Goal: Task Accomplishment & Management: Complete application form

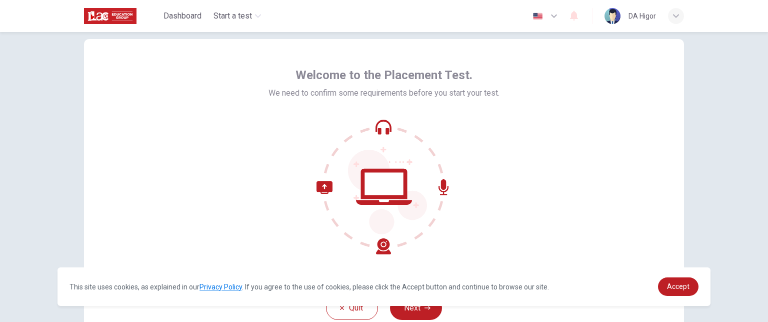
scroll to position [22, 0]
click at [671, 282] on span "Accept" at bounding box center [678, 286] width 23 height 8
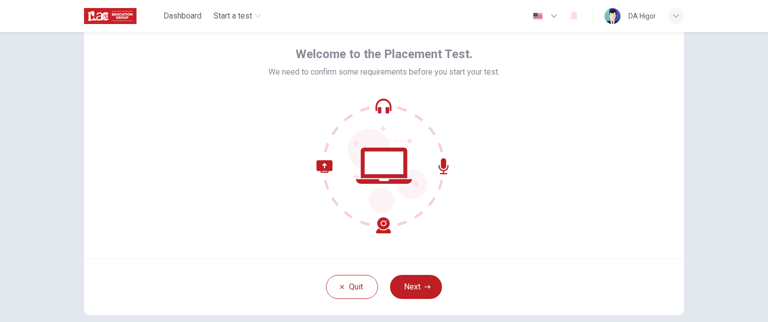
scroll to position [46, 0]
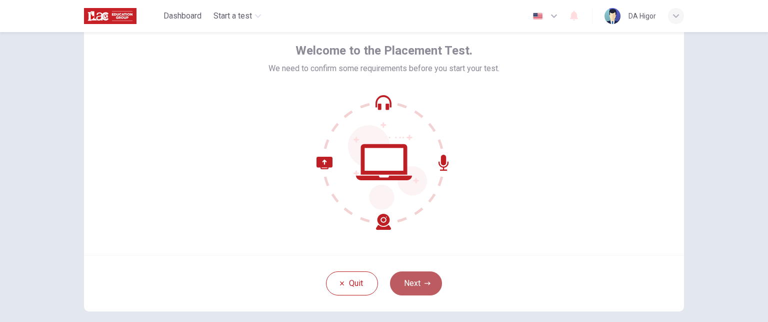
click at [410, 286] on button "Next" at bounding box center [416, 283] width 52 height 24
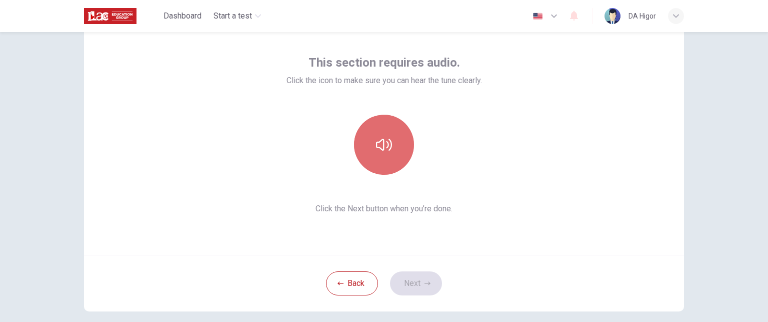
click at [383, 137] on icon "button" at bounding box center [384, 145] width 16 height 16
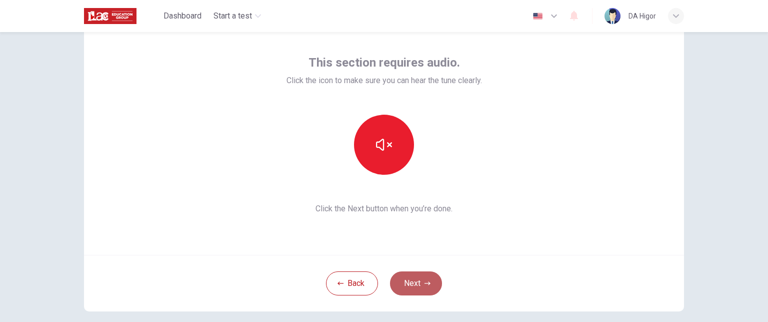
click at [414, 281] on button "Next" at bounding box center [416, 283] width 52 height 24
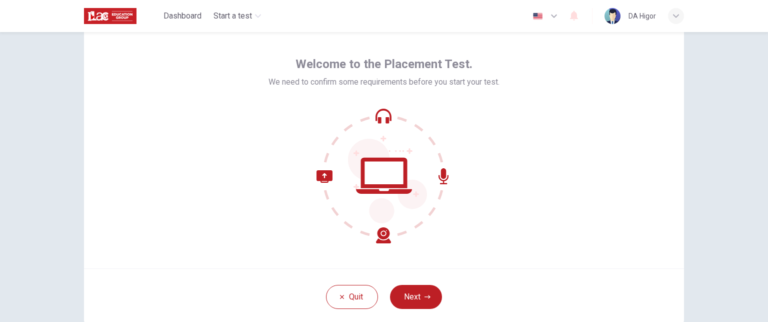
scroll to position [32, 0]
click at [420, 298] on button "Next" at bounding box center [416, 297] width 52 height 24
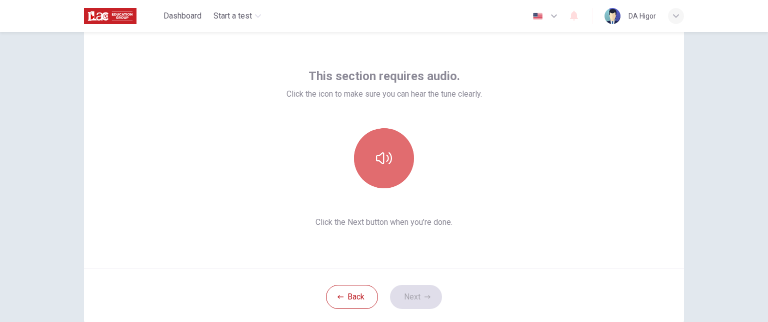
click at [383, 174] on button "button" at bounding box center [384, 158] width 60 height 60
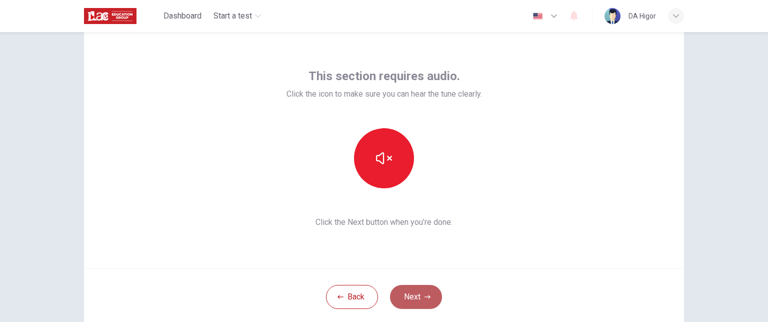
click at [416, 300] on button "Next" at bounding box center [416, 297] width 52 height 24
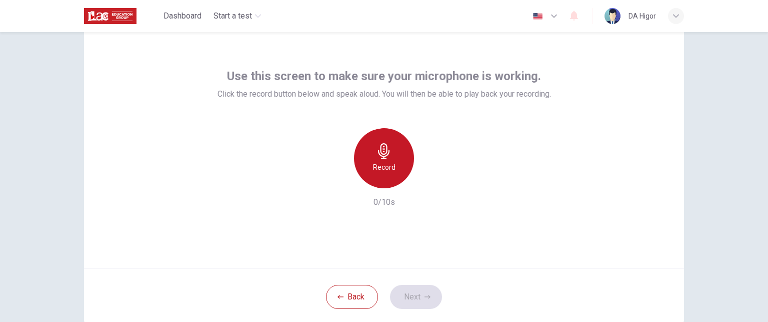
click at [390, 155] on div "Record" at bounding box center [384, 158] width 60 height 60
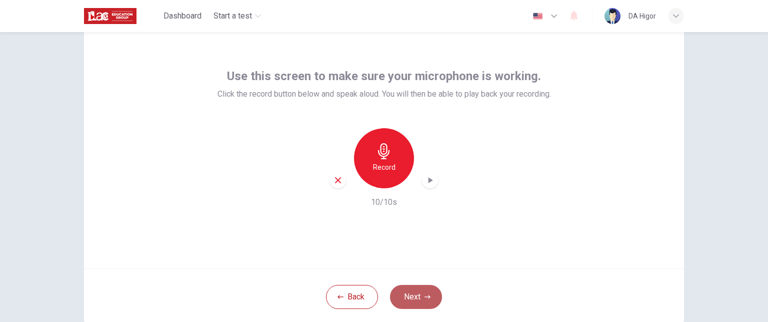
click at [408, 293] on button "Next" at bounding box center [416, 297] width 52 height 24
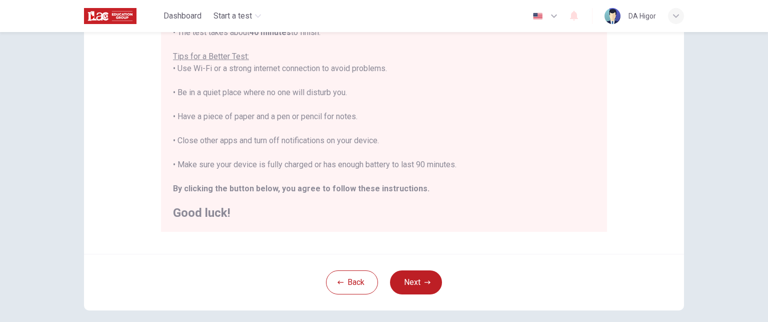
scroll to position [187, 0]
click at [410, 277] on button "Next" at bounding box center [416, 281] width 52 height 24
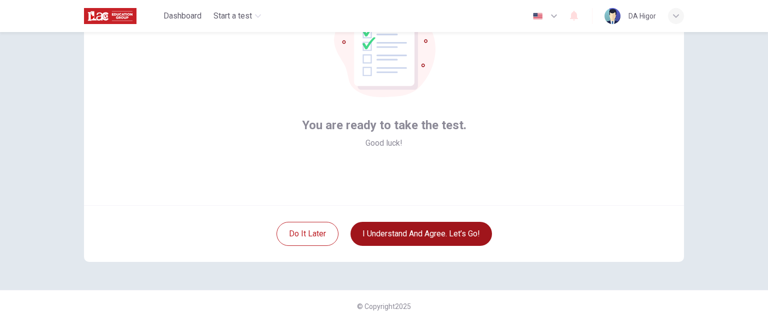
scroll to position [95, 0]
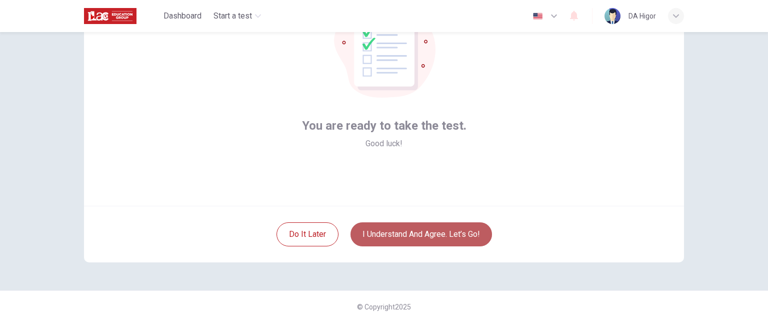
click at [397, 233] on button "I understand and agree. Let’s go!" at bounding box center [422, 234] width 142 height 24
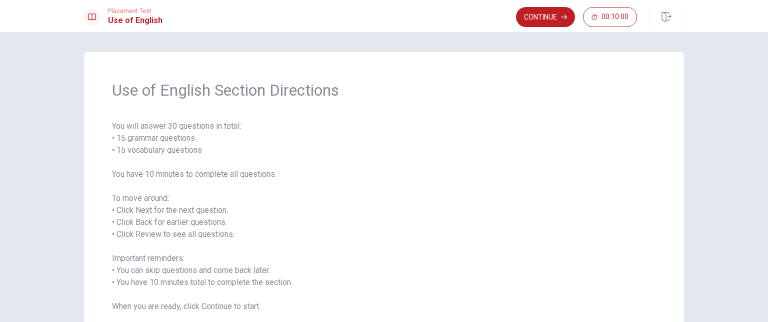
click at [530, 124] on span "You will answer 30 questions in total: • 15 grammar questions • 15 vocabulary q…" at bounding box center [384, 216] width 544 height 192
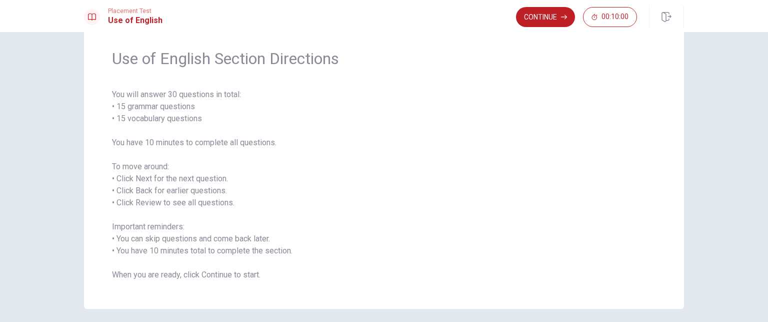
scroll to position [32, 0]
click at [547, 16] on button "Continue" at bounding box center [545, 17] width 59 height 20
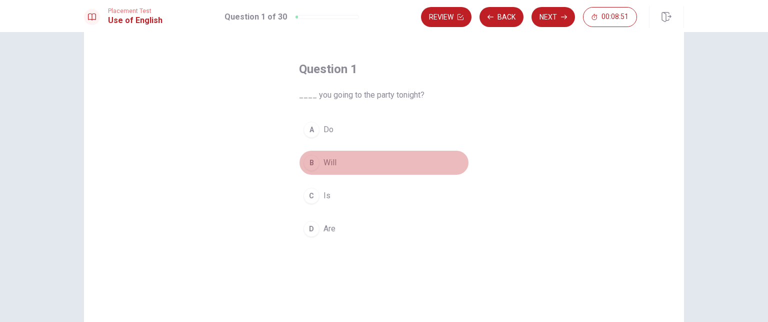
click at [310, 164] on div "B" at bounding box center [312, 163] width 16 height 16
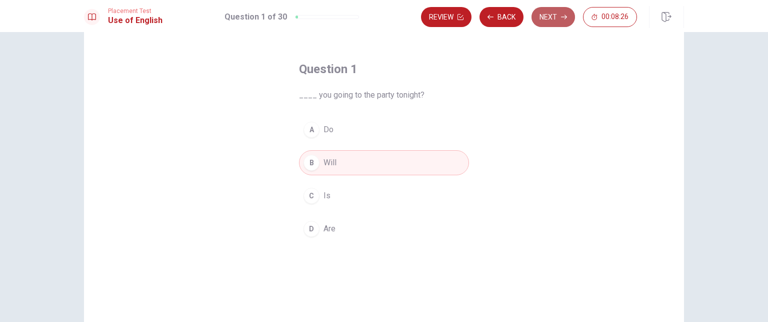
click at [548, 16] on button "Next" at bounding box center [554, 17] width 44 height 20
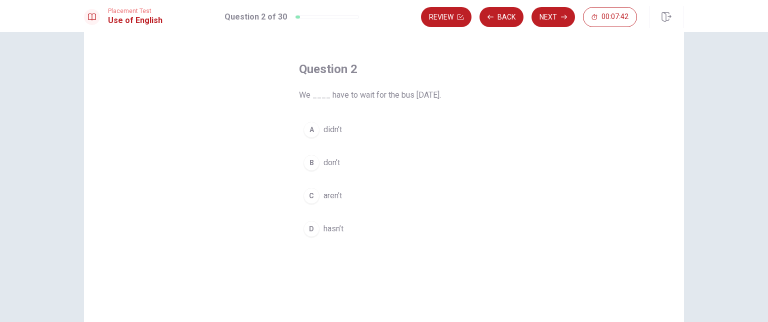
click at [309, 131] on div "A" at bounding box center [312, 130] width 16 height 16
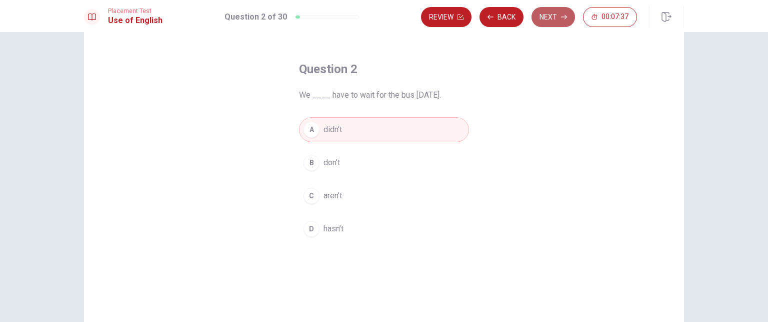
click at [563, 17] on icon "button" at bounding box center [564, 17] width 6 height 5
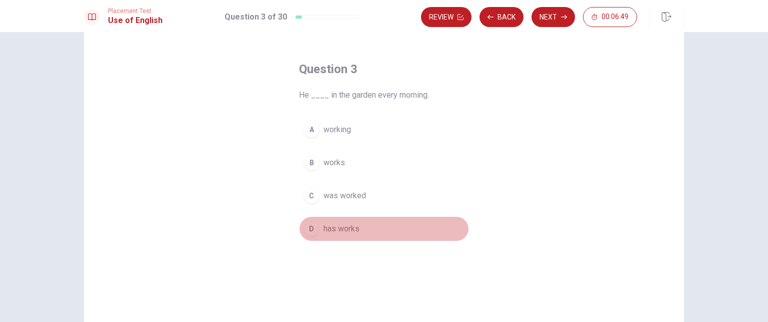
click at [310, 226] on div "D" at bounding box center [312, 229] width 16 height 16
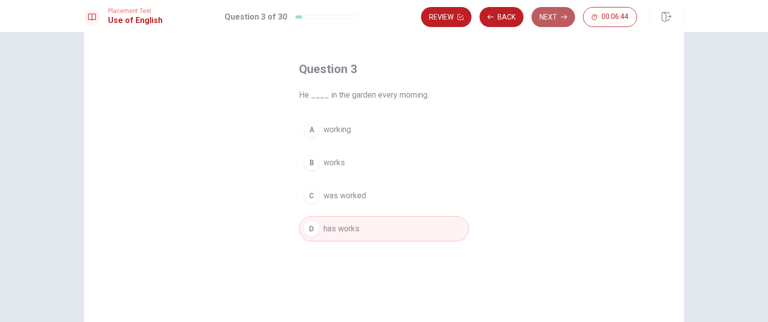
click at [552, 17] on button "Next" at bounding box center [554, 17] width 44 height 20
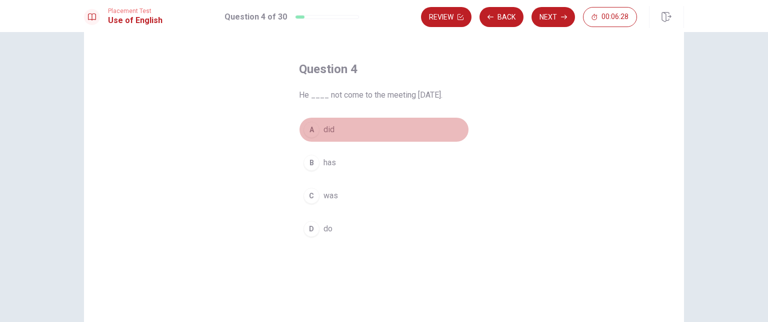
click at [310, 131] on div "A" at bounding box center [312, 130] width 16 height 16
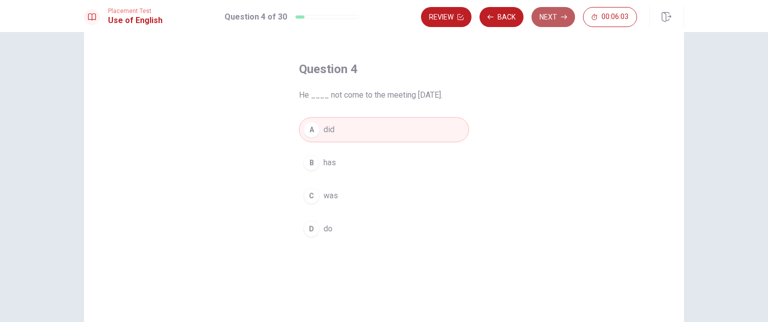
click at [550, 16] on button "Next" at bounding box center [554, 17] width 44 height 20
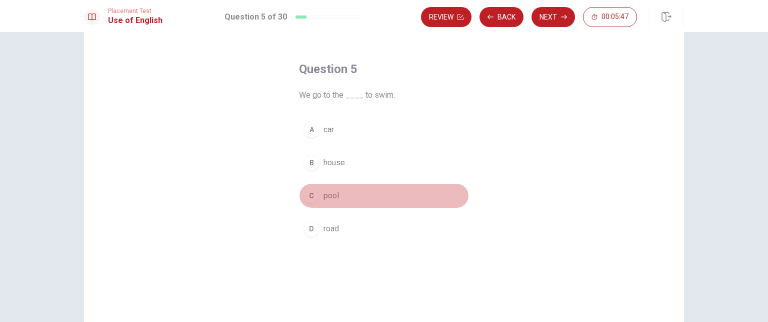
click at [309, 196] on div "C" at bounding box center [312, 196] width 16 height 16
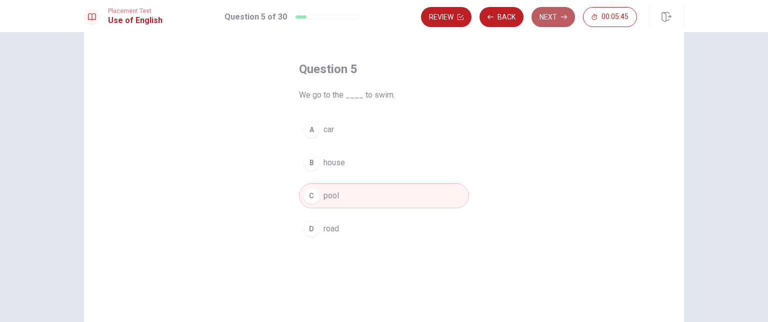
click at [556, 16] on button "Next" at bounding box center [554, 17] width 44 height 20
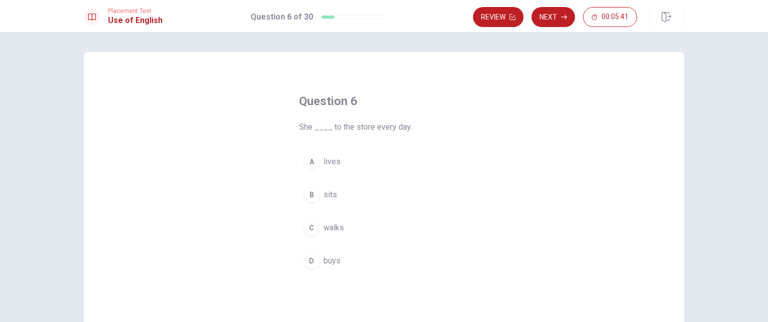
scroll to position [26, 0]
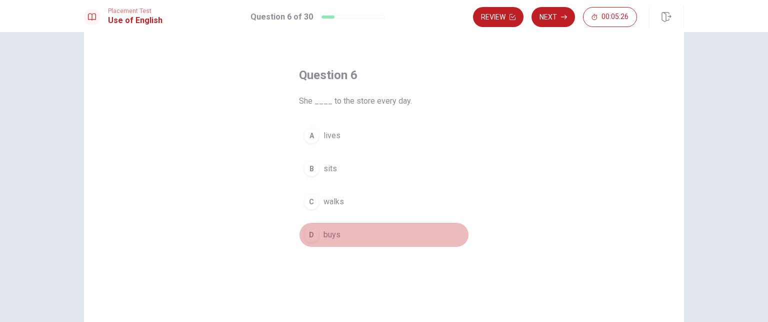
click at [310, 240] on div "D" at bounding box center [312, 235] width 16 height 16
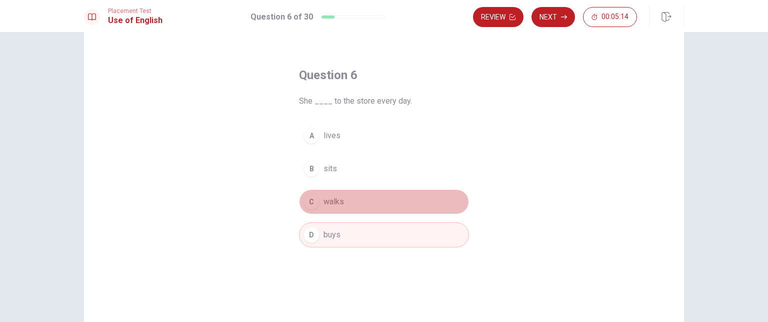
click at [324, 204] on span "walks" at bounding box center [334, 202] width 21 height 12
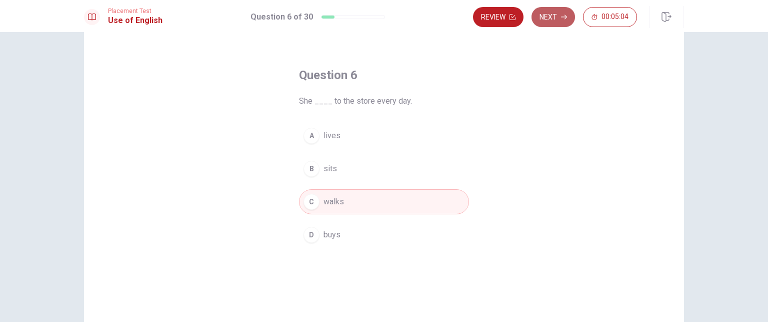
click at [546, 20] on button "Next" at bounding box center [554, 17] width 44 height 20
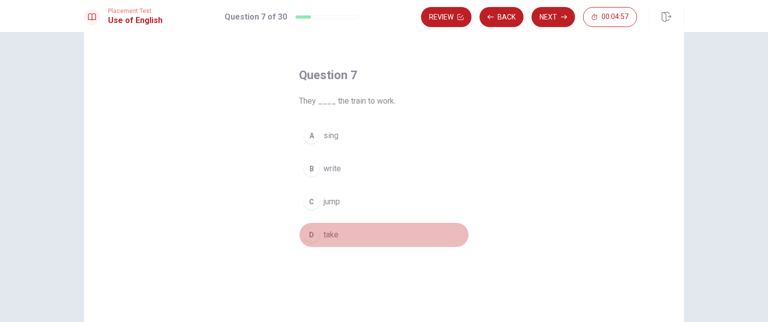
click at [307, 237] on div "D" at bounding box center [312, 235] width 16 height 16
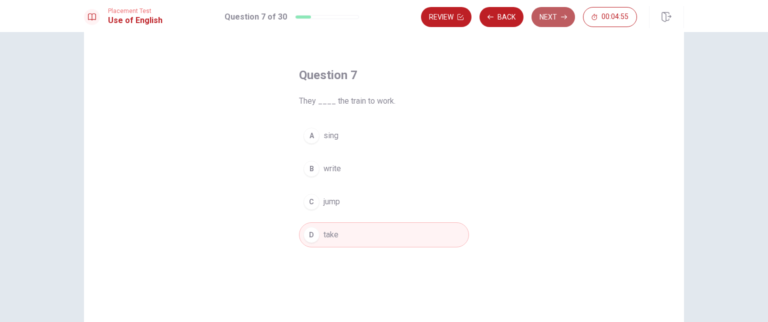
click at [543, 20] on button "Next" at bounding box center [554, 17] width 44 height 20
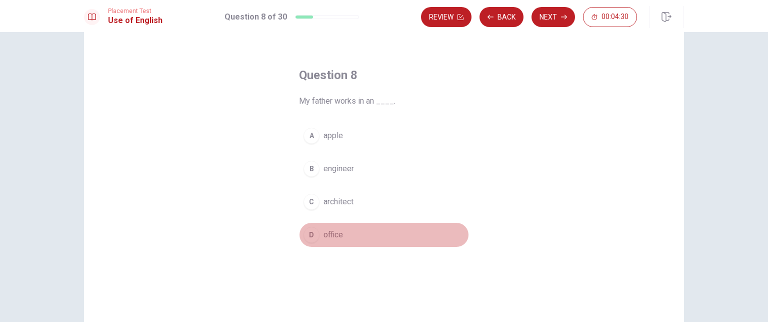
click at [307, 236] on div "D" at bounding box center [312, 235] width 16 height 16
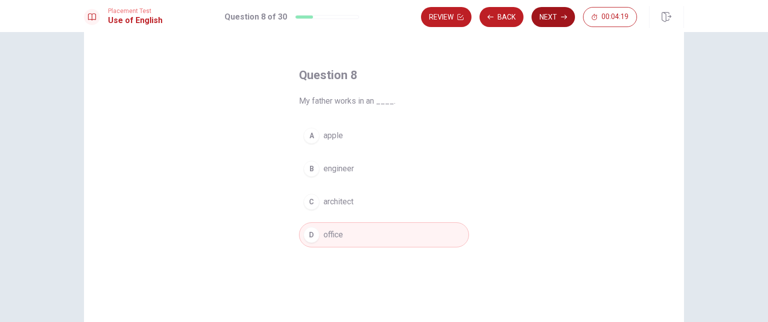
click at [547, 23] on button "Next" at bounding box center [554, 17] width 44 height 20
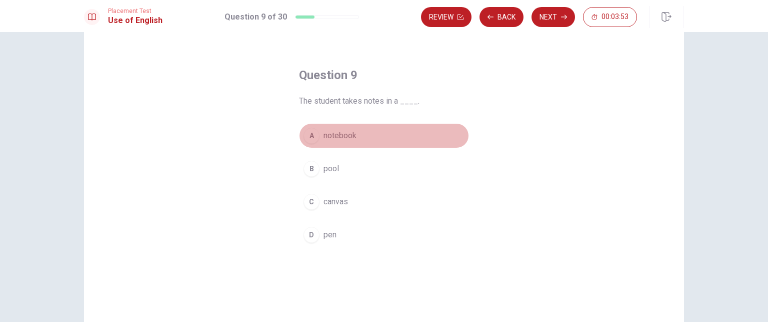
click at [309, 140] on div "A" at bounding box center [312, 136] width 16 height 16
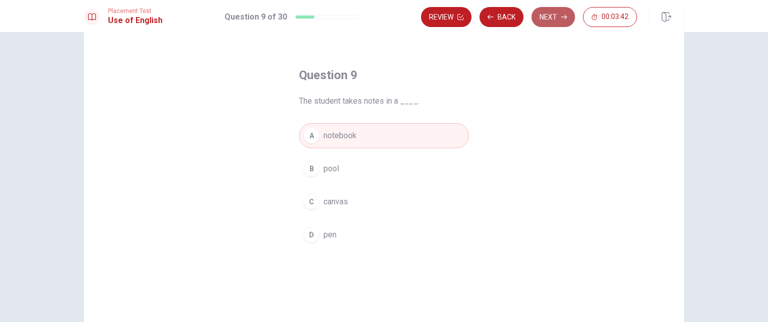
click at [549, 17] on button "Next" at bounding box center [554, 17] width 44 height 20
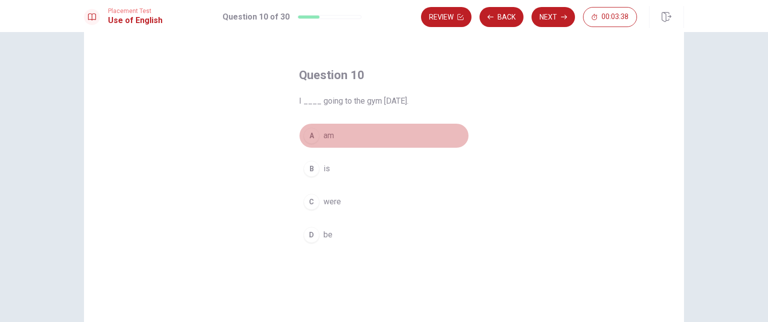
click at [310, 137] on div "A" at bounding box center [312, 136] width 16 height 16
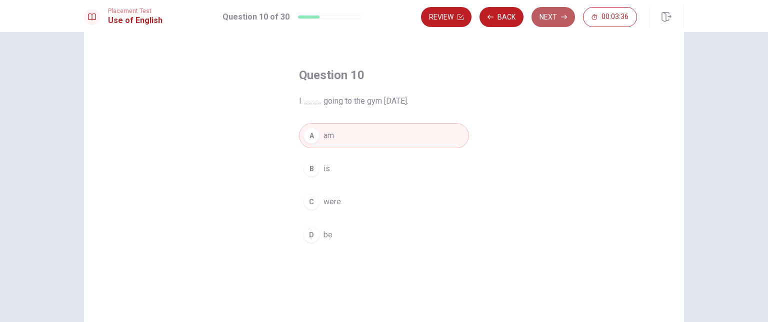
click at [556, 20] on button "Next" at bounding box center [554, 17] width 44 height 20
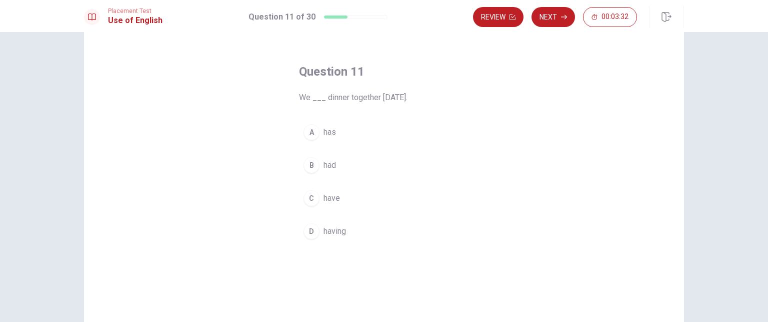
scroll to position [30, 0]
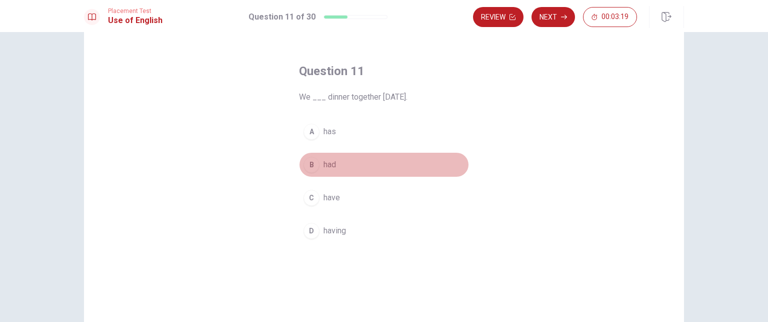
click at [312, 167] on div "B" at bounding box center [312, 165] width 16 height 16
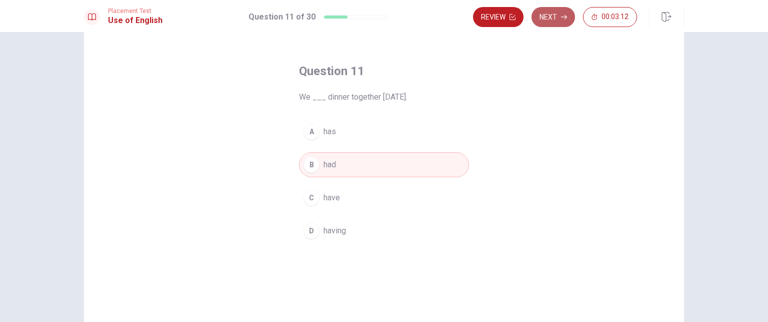
click at [551, 15] on button "Next" at bounding box center [554, 17] width 44 height 20
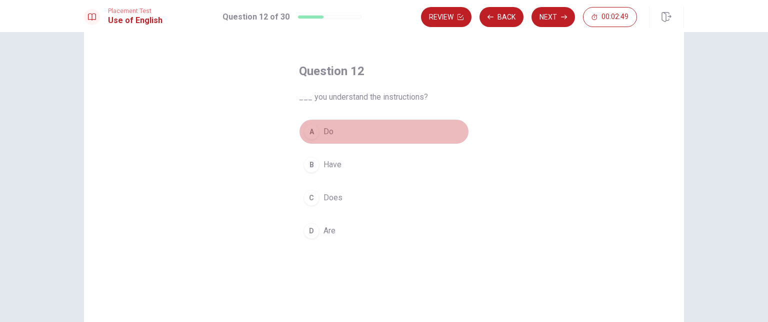
click at [324, 131] on span "Do" at bounding box center [329, 132] width 10 height 12
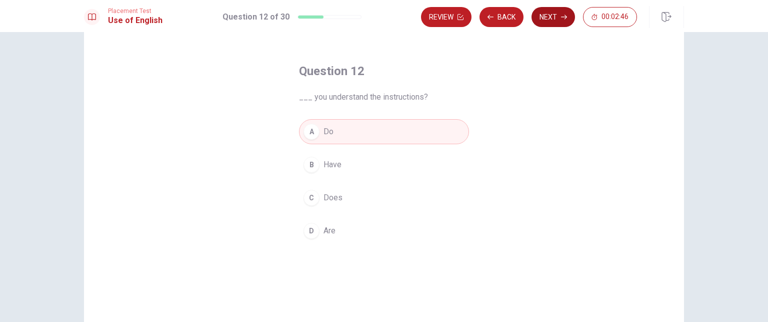
click at [556, 14] on button "Next" at bounding box center [554, 17] width 44 height 20
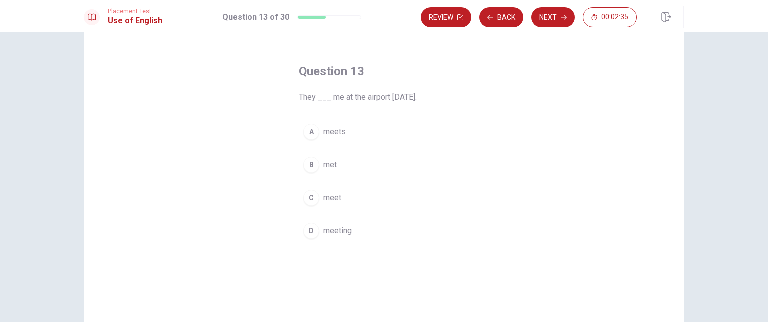
click at [329, 133] on span "meets" at bounding box center [335, 132] width 23 height 12
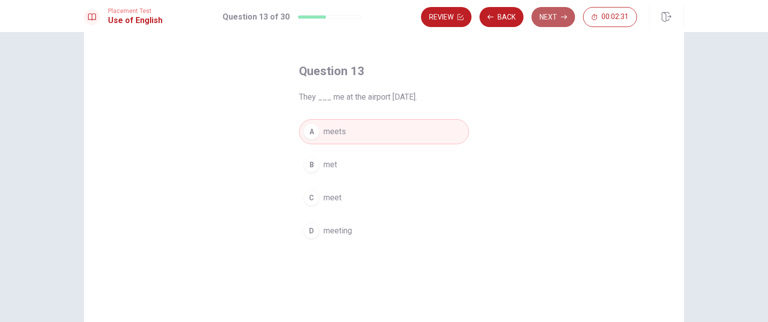
click at [552, 18] on button "Next" at bounding box center [554, 17] width 44 height 20
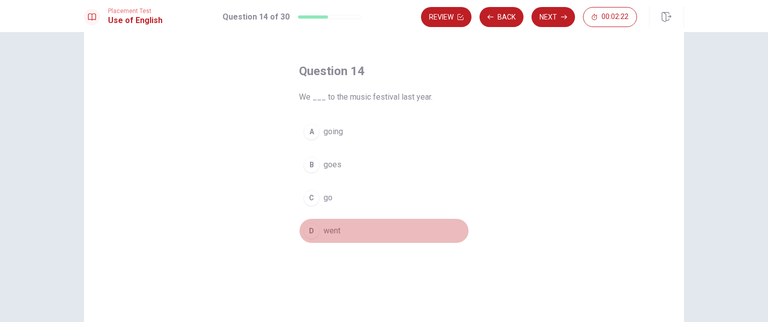
click at [314, 228] on div "D" at bounding box center [312, 231] width 16 height 16
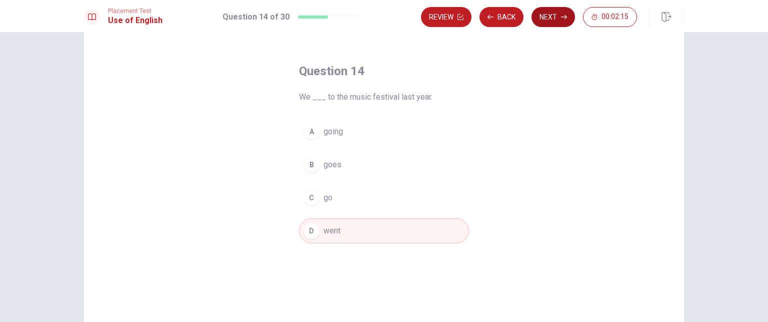
click at [558, 20] on button "Next" at bounding box center [554, 17] width 44 height 20
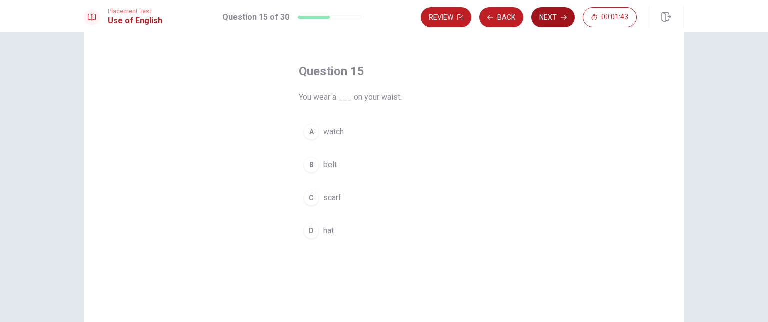
click at [549, 25] on button "Next" at bounding box center [554, 17] width 44 height 20
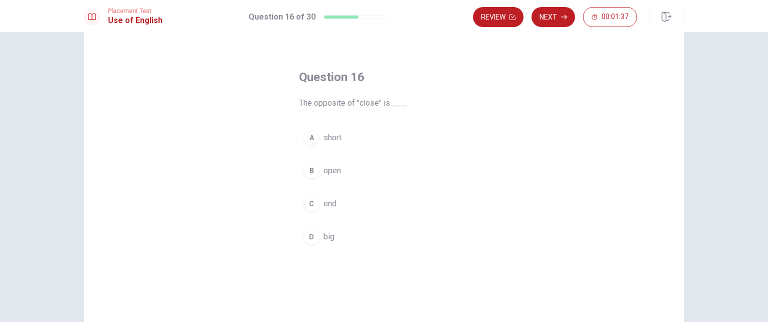
scroll to position [27, 0]
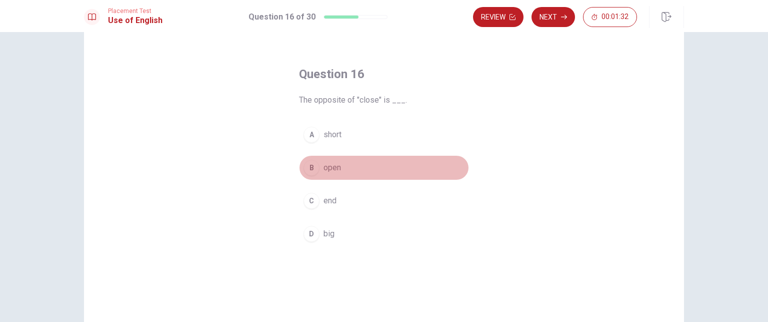
click at [313, 170] on div "B" at bounding box center [312, 168] width 16 height 16
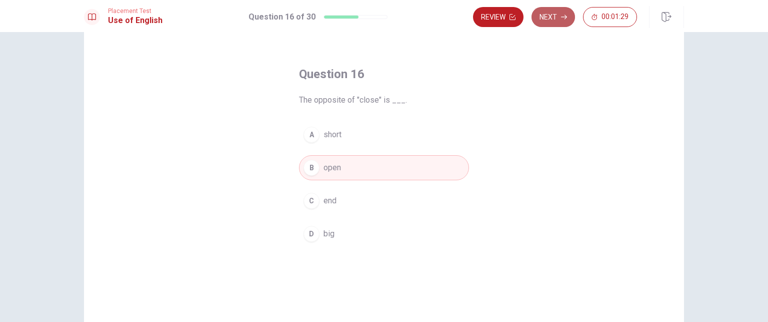
click at [563, 19] on icon "button" at bounding box center [564, 17] width 6 height 6
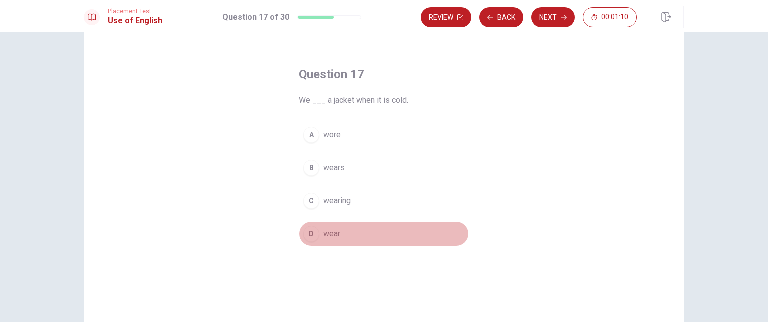
click at [327, 232] on span "wear" at bounding box center [332, 234] width 17 height 12
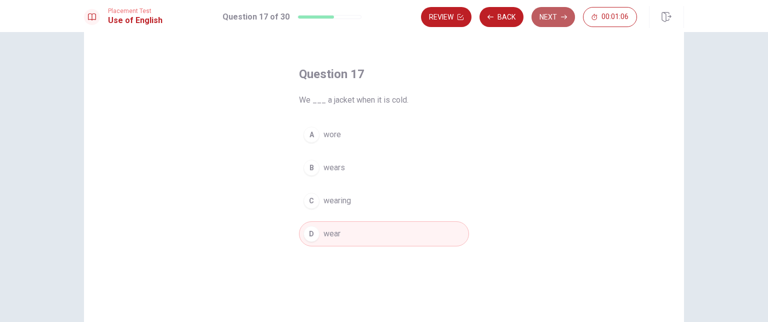
click at [555, 14] on button "Next" at bounding box center [554, 17] width 44 height 20
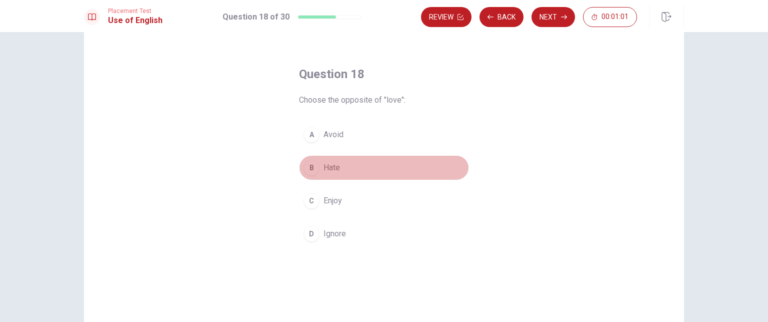
click at [312, 167] on div "B" at bounding box center [312, 168] width 16 height 16
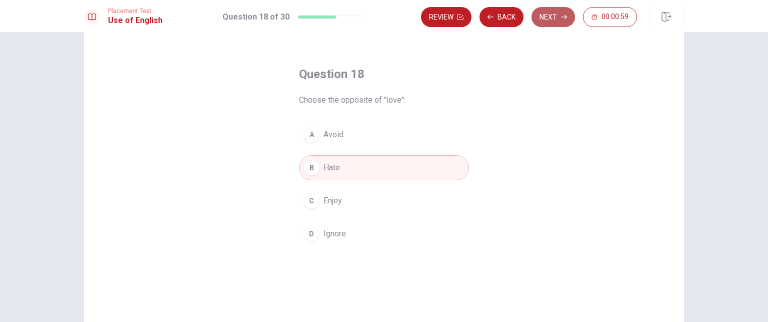
click at [554, 16] on button "Next" at bounding box center [554, 17] width 44 height 20
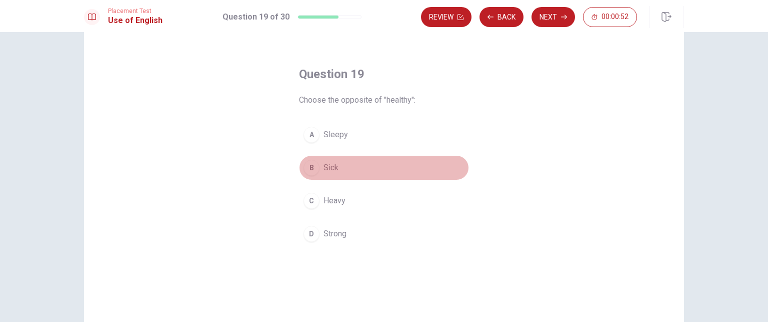
click at [308, 167] on div "B" at bounding box center [312, 168] width 16 height 16
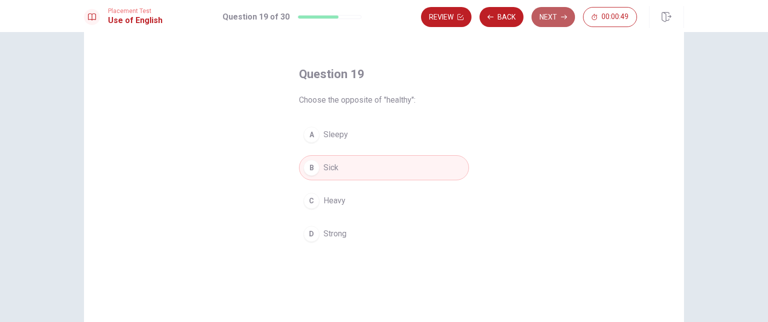
click at [548, 18] on button "Next" at bounding box center [554, 17] width 44 height 20
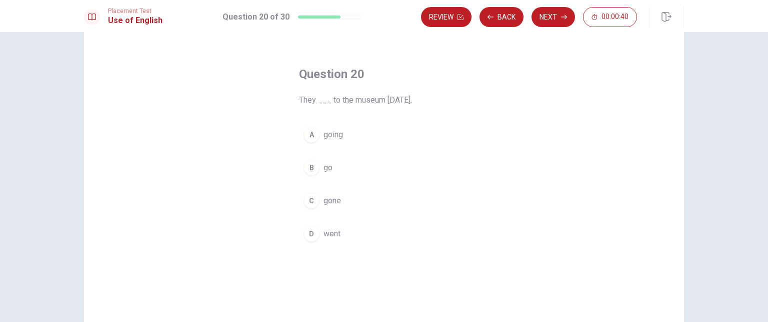
click at [312, 240] on button "D went" at bounding box center [384, 233] width 170 height 25
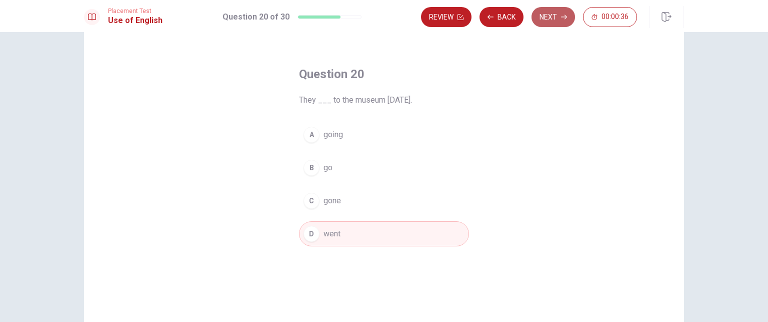
click at [559, 15] on button "Next" at bounding box center [554, 17] width 44 height 20
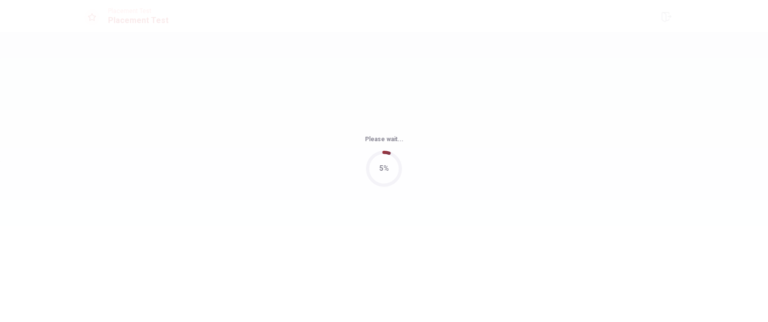
scroll to position [0, 0]
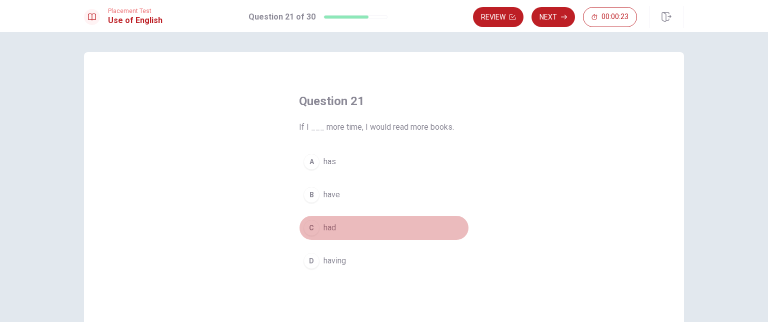
click at [308, 227] on div "C" at bounding box center [312, 228] width 16 height 16
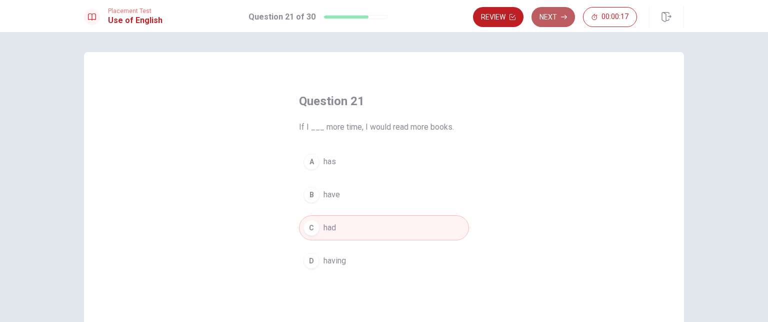
click at [562, 16] on icon "button" at bounding box center [564, 17] width 6 height 6
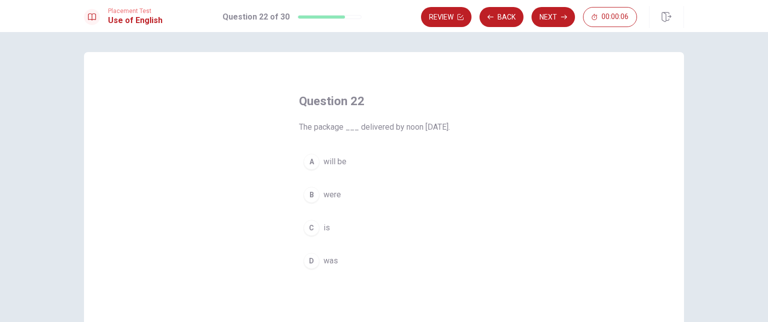
click at [310, 266] on div "D" at bounding box center [312, 261] width 16 height 16
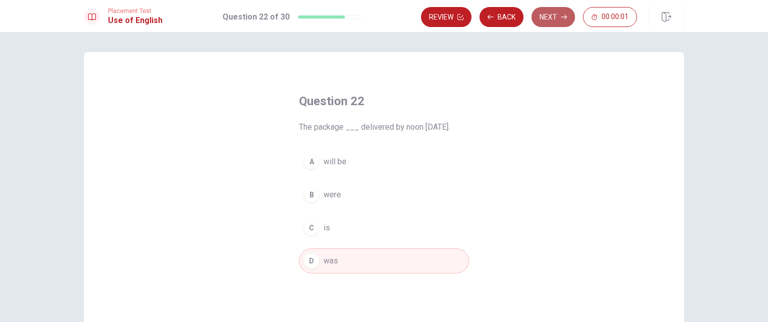
click at [556, 17] on button "Next" at bounding box center [554, 17] width 44 height 20
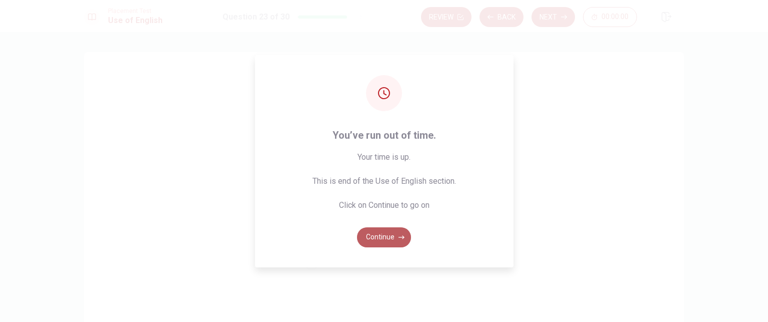
click at [388, 234] on button "Continue" at bounding box center [384, 237] width 54 height 20
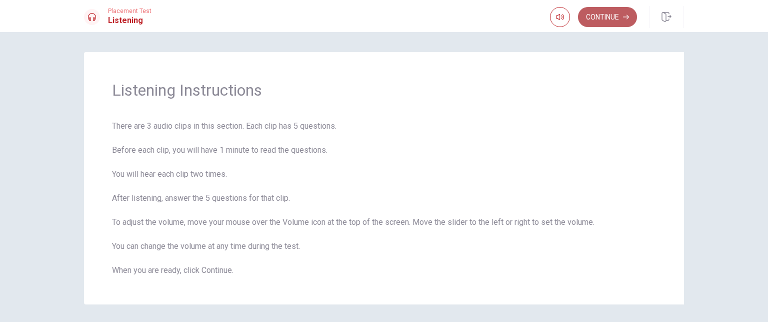
click at [624, 17] on icon "button" at bounding box center [626, 17] width 6 height 5
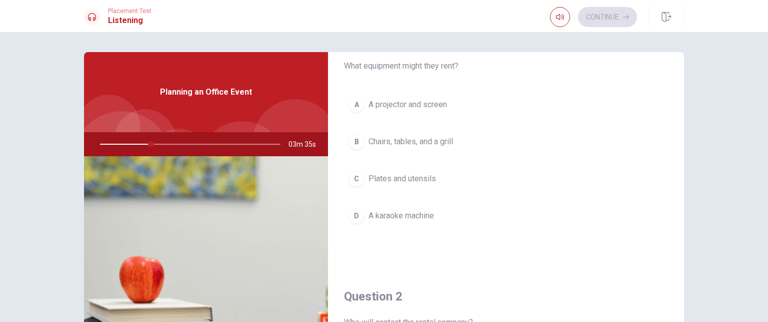
scroll to position [40, 0]
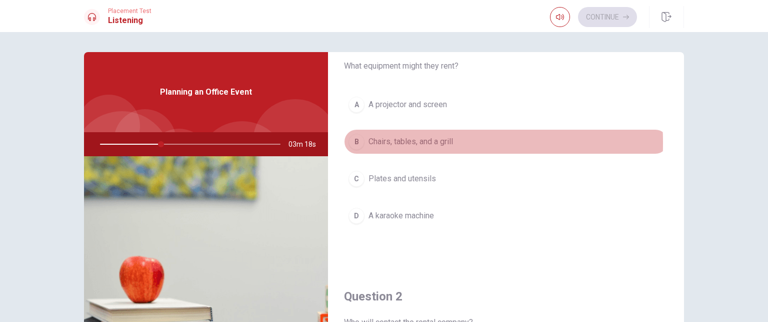
click at [354, 142] on div "B" at bounding box center [357, 142] width 16 height 16
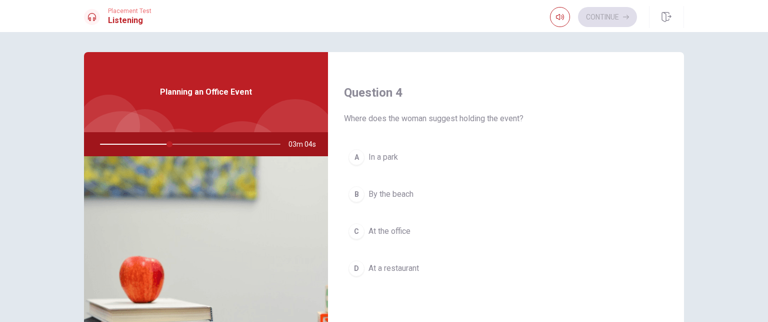
scroll to position [788, 0]
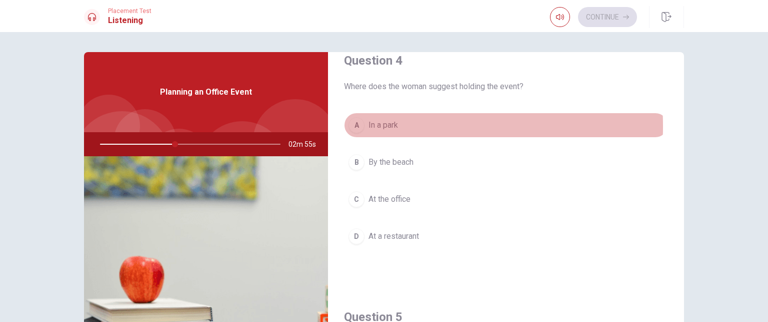
click at [352, 124] on div "A" at bounding box center [357, 125] width 16 height 16
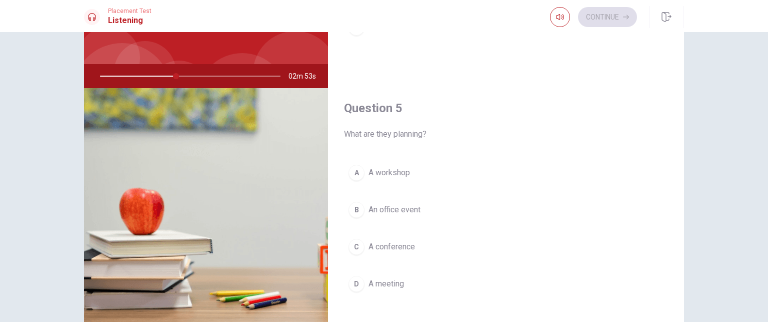
scroll to position [68, 0]
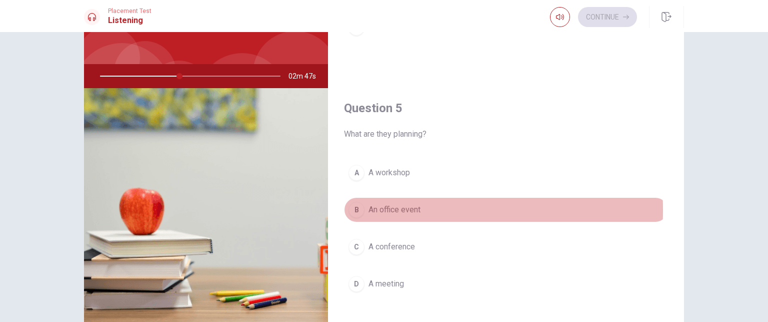
click at [356, 206] on div "B" at bounding box center [357, 210] width 16 height 16
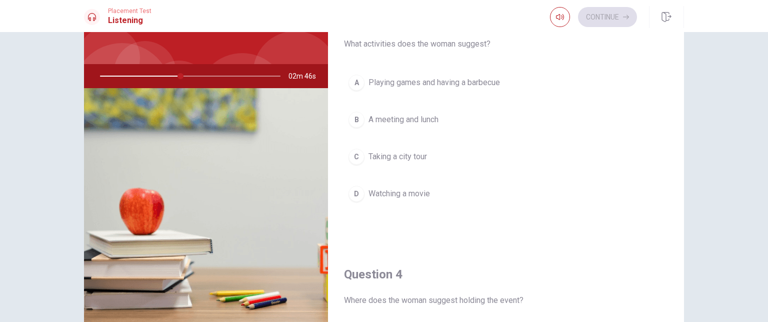
scroll to position [500, 0]
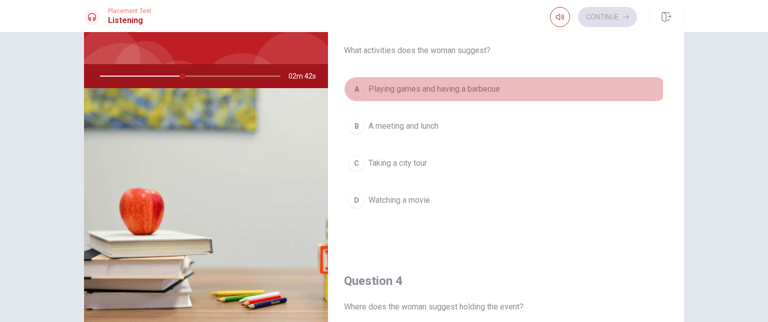
click at [354, 87] on div "A" at bounding box center [357, 89] width 16 height 16
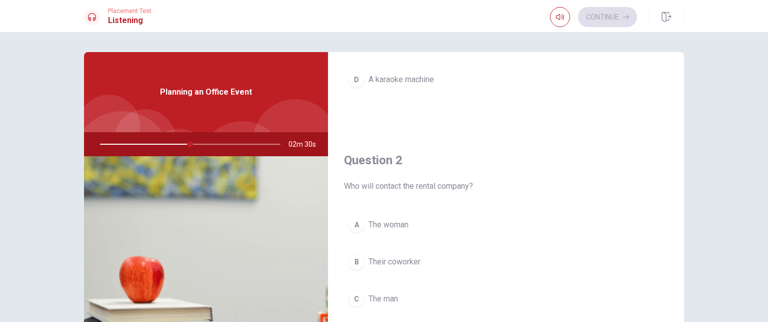
scroll to position [0, 0]
click at [553, 16] on button "button" at bounding box center [560, 17] width 20 height 20
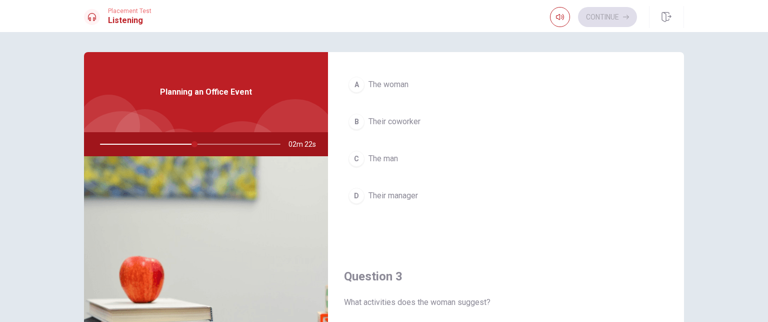
scroll to position [317, 0]
click at [351, 83] on div "A" at bounding box center [357, 84] width 16 height 16
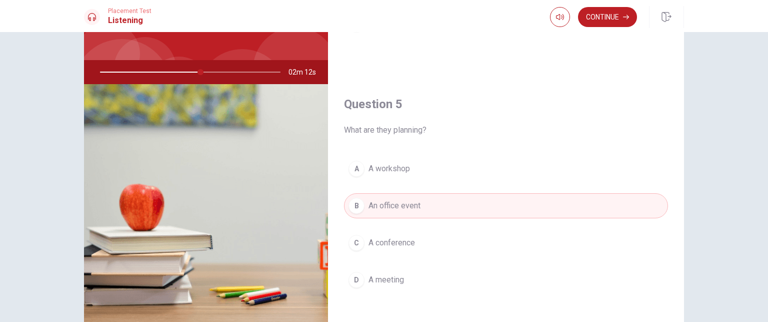
scroll to position [0, 0]
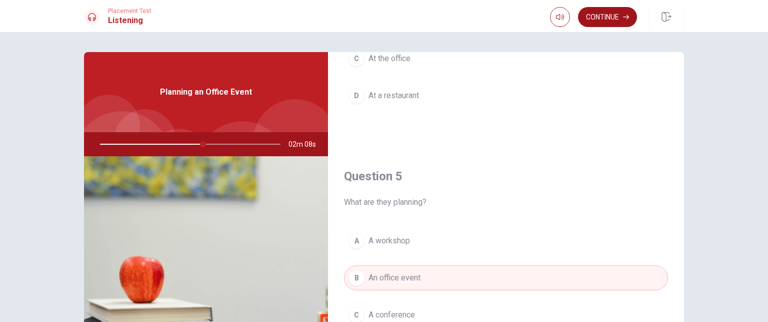
click at [606, 13] on button "Continue" at bounding box center [607, 17] width 59 height 20
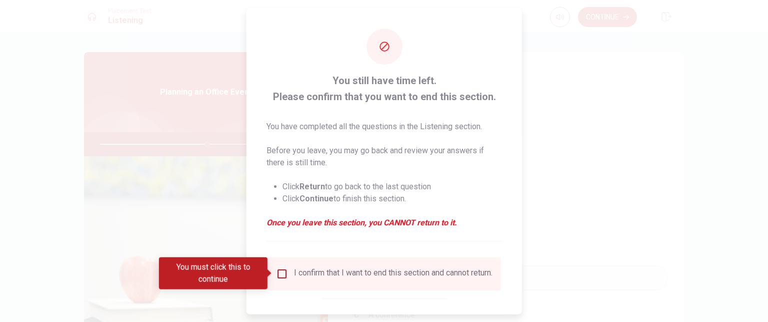
click at [695, 160] on div at bounding box center [384, 161] width 768 height 322
click at [588, 130] on div at bounding box center [384, 161] width 768 height 322
click at [280, 272] on input "You must click this to continue" at bounding box center [282, 273] width 12 height 12
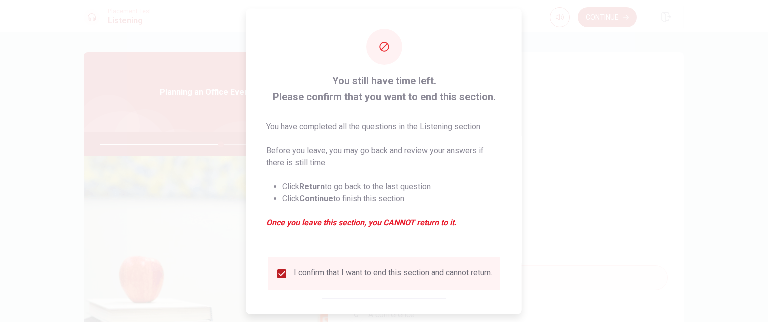
scroll to position [52, 0]
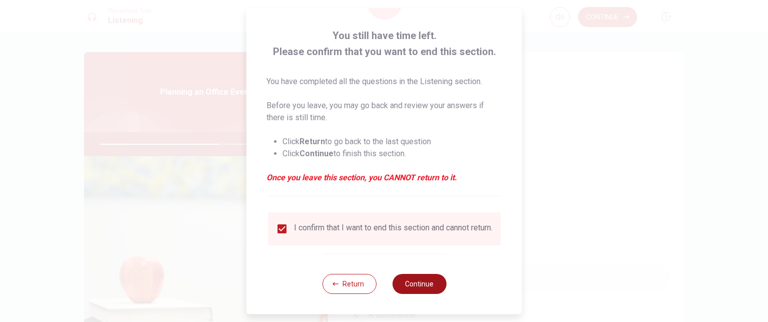
click at [435, 288] on button "Continue" at bounding box center [419, 284] width 54 height 20
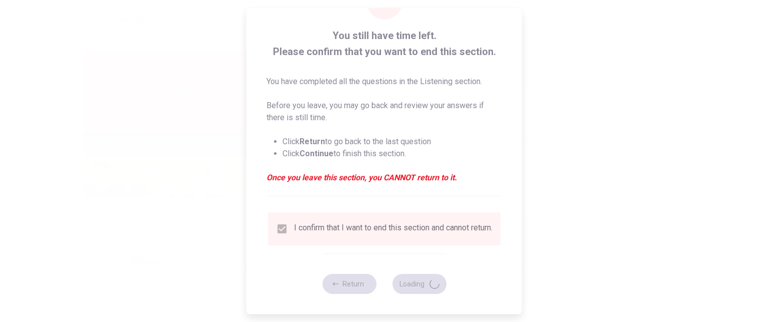
type input "68"
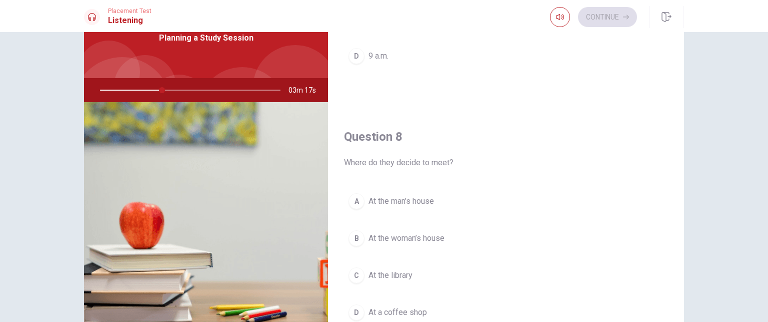
scroll to position [256, 0]
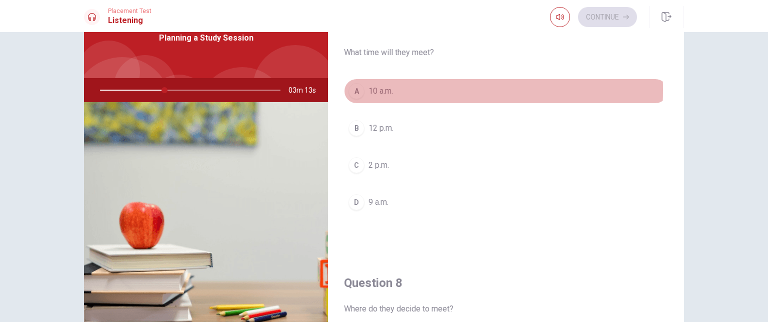
click at [354, 89] on div "A" at bounding box center [357, 91] width 16 height 16
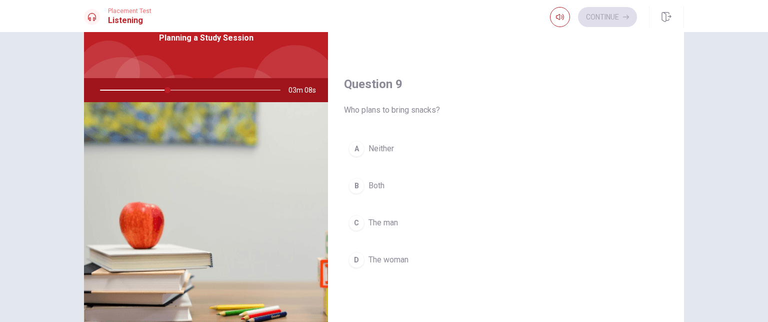
scroll to position [712, 0]
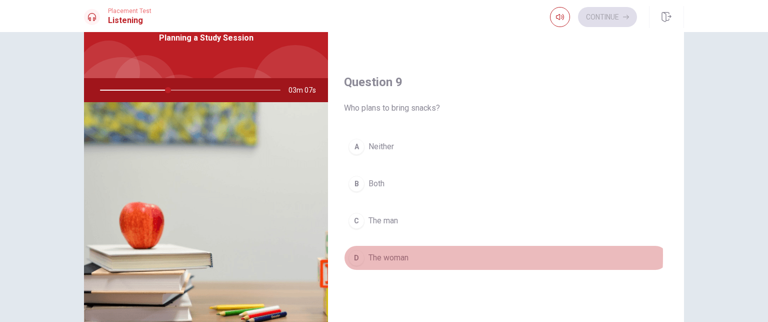
click at [355, 252] on div "D" at bounding box center [357, 258] width 16 height 16
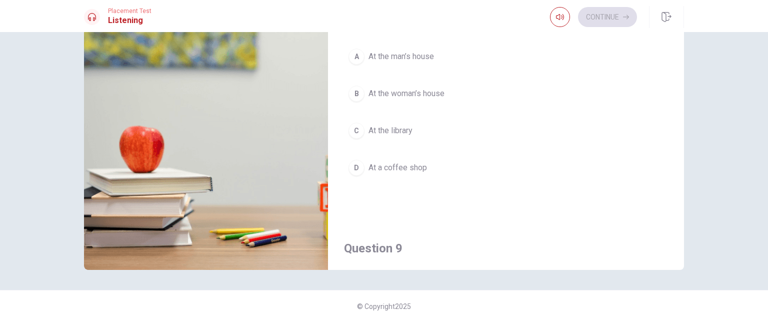
scroll to position [495, 0]
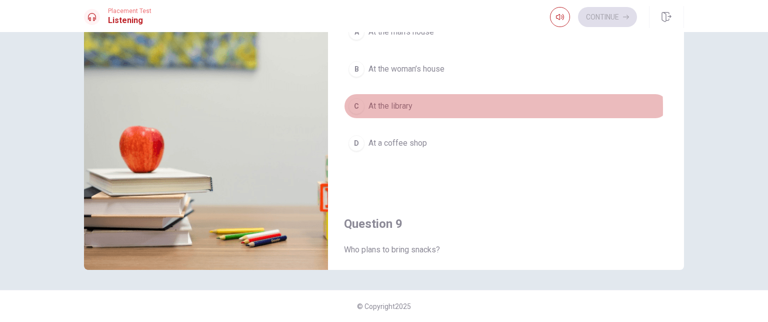
click at [350, 106] on div "C" at bounding box center [357, 106] width 16 height 16
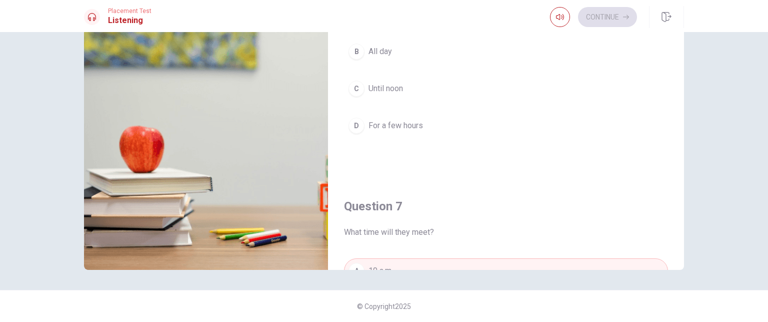
scroll to position [45, 0]
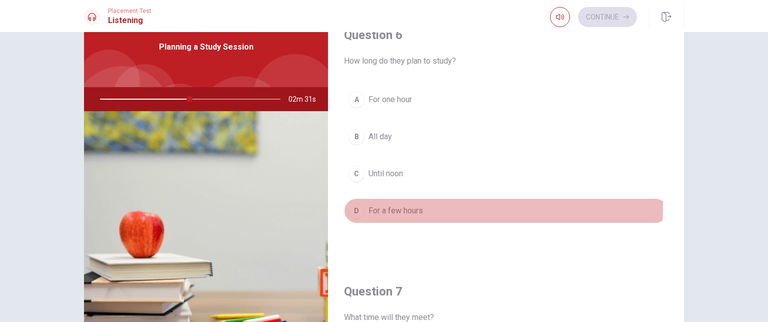
click at [356, 203] on div "D" at bounding box center [357, 211] width 16 height 16
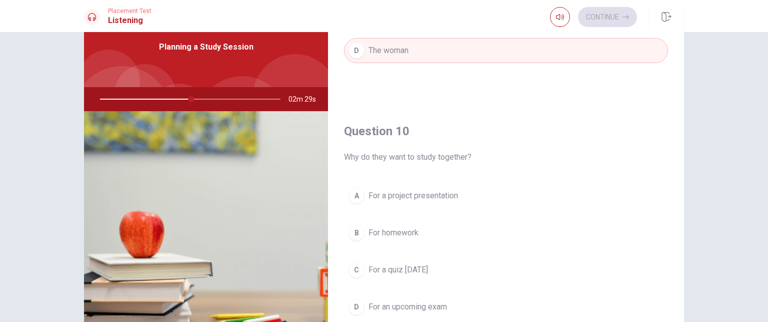
scroll to position [929, 0]
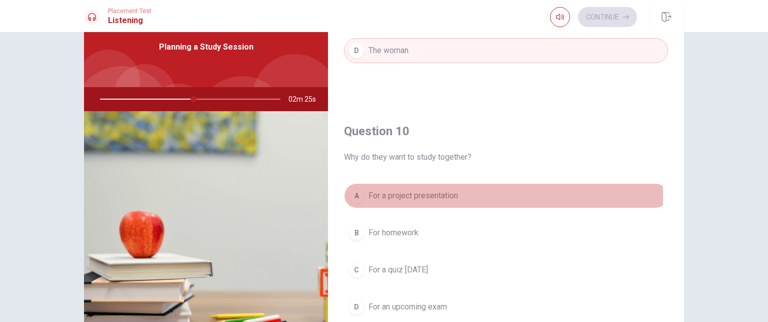
click at [357, 192] on div "A" at bounding box center [357, 196] width 16 height 16
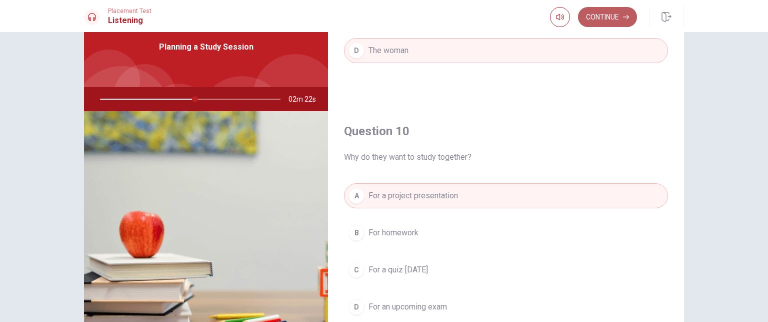
click at [616, 16] on button "Continue" at bounding box center [607, 17] width 59 height 20
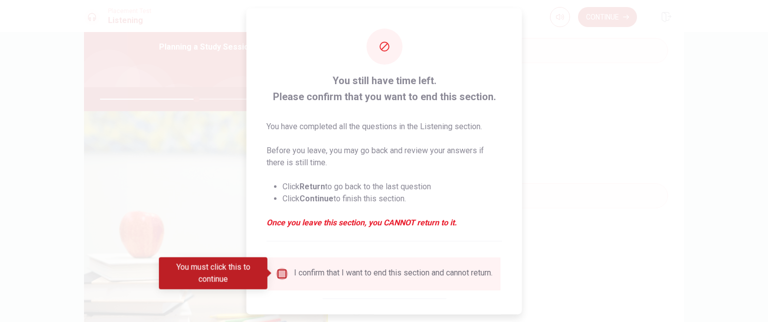
click at [282, 275] on input "You must click this to continue" at bounding box center [282, 273] width 12 height 12
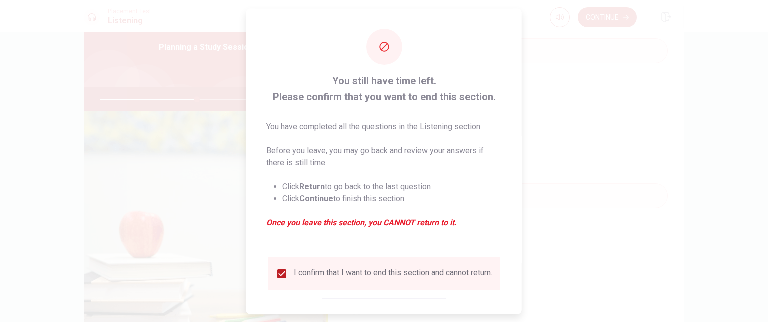
scroll to position [52, 0]
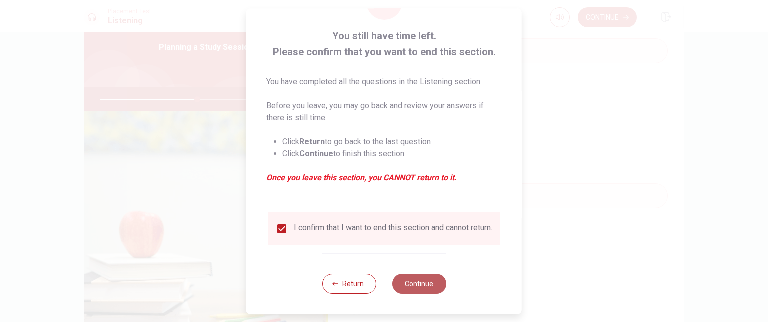
click at [405, 282] on button "Continue" at bounding box center [419, 284] width 54 height 20
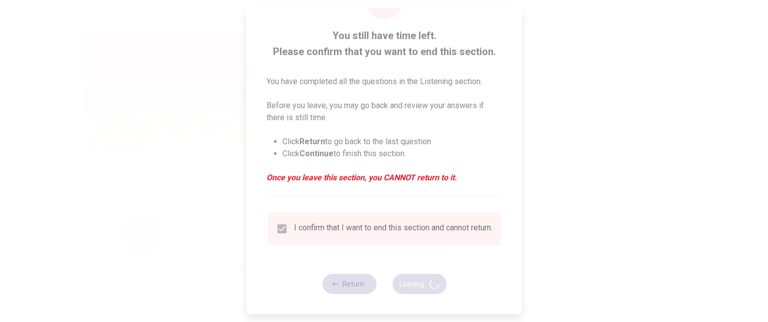
type input "55"
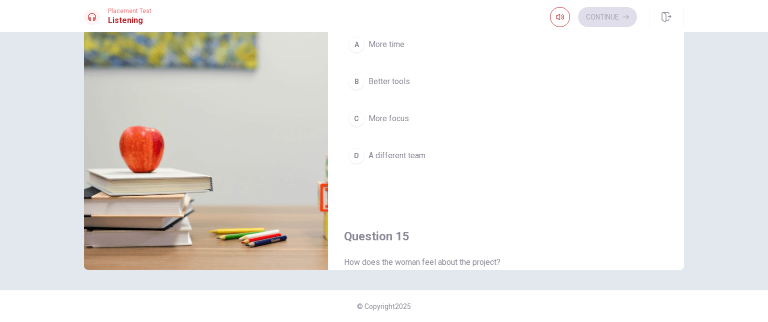
scroll to position [678, 0]
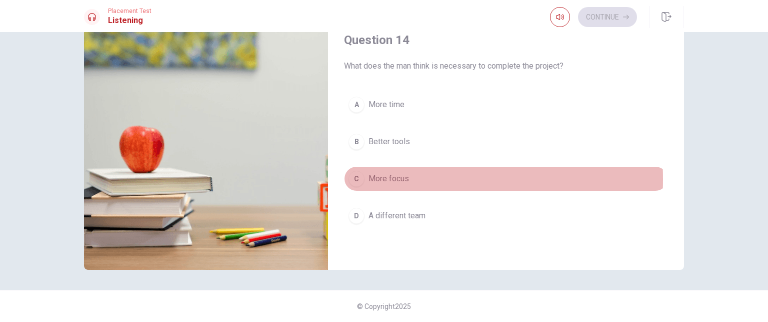
click at [356, 176] on div "C" at bounding box center [357, 179] width 16 height 16
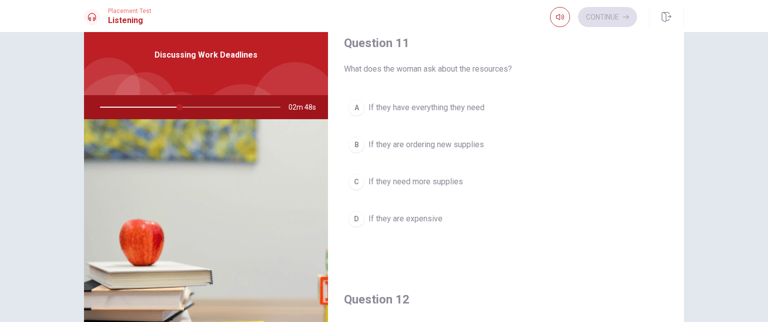
scroll to position [4, 0]
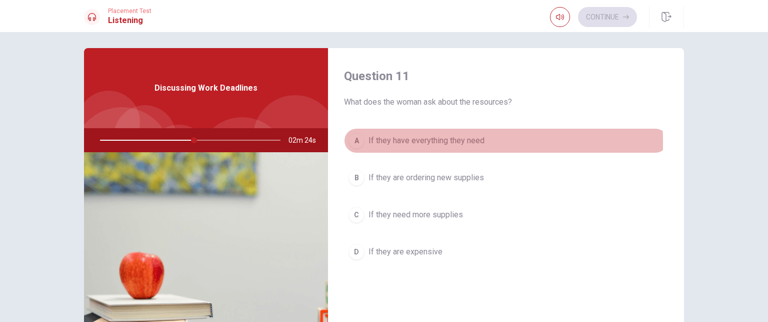
click at [354, 143] on div "A" at bounding box center [357, 141] width 16 height 16
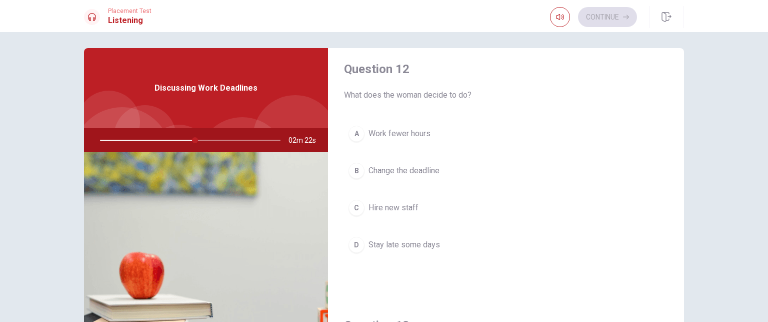
scroll to position [264, 0]
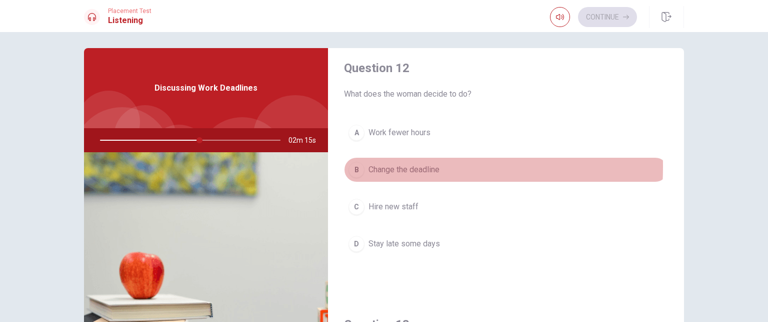
click at [355, 166] on div "B" at bounding box center [357, 170] width 16 height 16
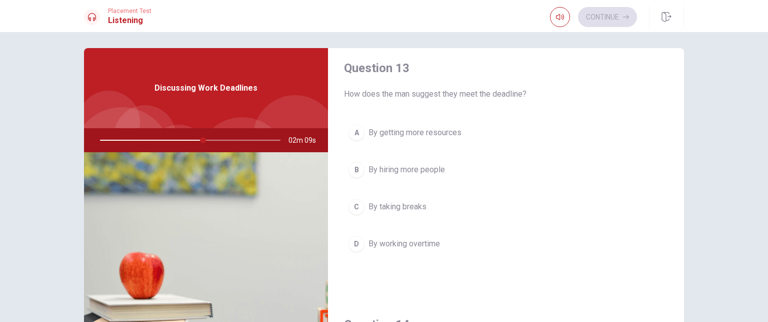
scroll to position [521, 0]
click at [356, 247] on div "D" at bounding box center [357, 243] width 16 height 16
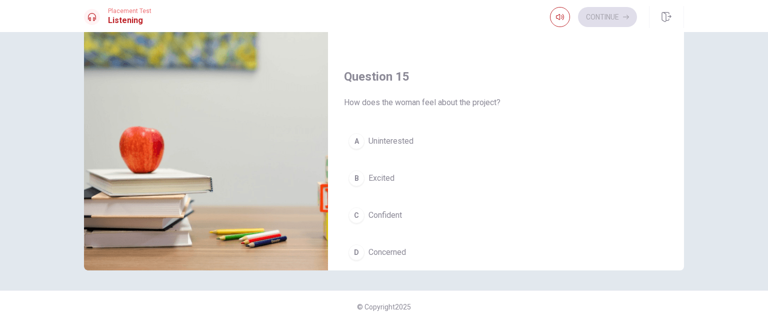
scroll to position [0, 0]
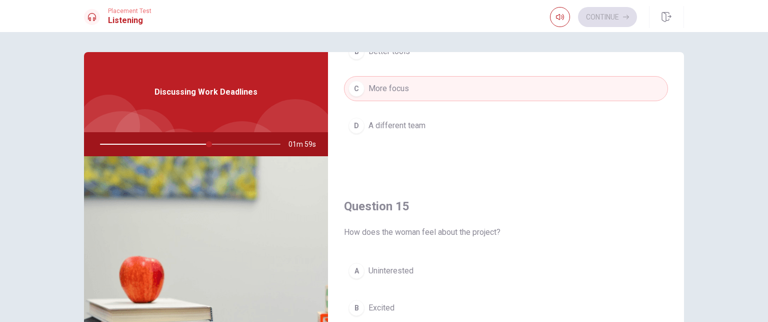
drag, startPoint x: 204, startPoint y: 144, endPoint x: 454, endPoint y: 124, distance: 251.5
click at [454, 124] on div "Question 11 What does the woman ask about the resources? A If they have everyth…" at bounding box center [384, 226] width 600 height 348
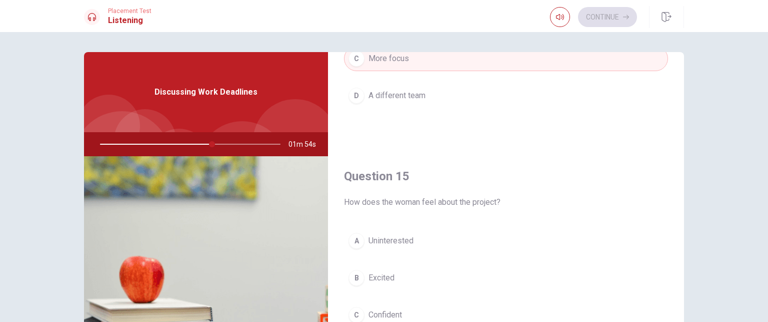
scroll to position [130, 0]
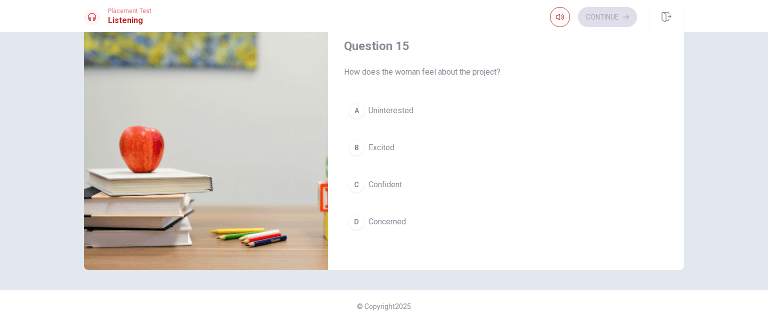
click at [357, 177] on div "C" at bounding box center [357, 185] width 16 height 16
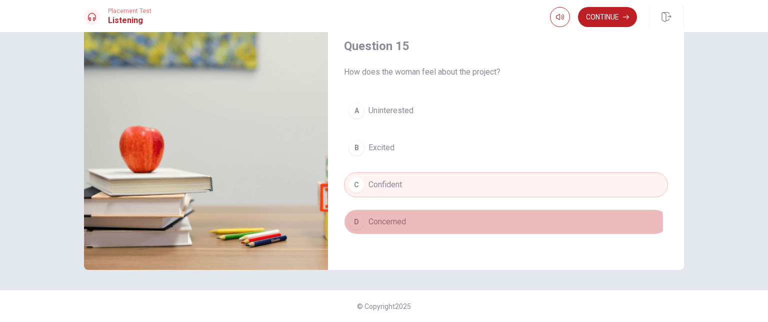
click at [358, 221] on div "D" at bounding box center [357, 222] width 16 height 16
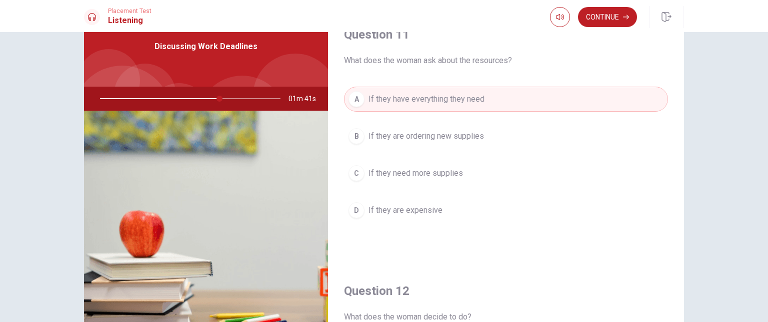
scroll to position [0, 0]
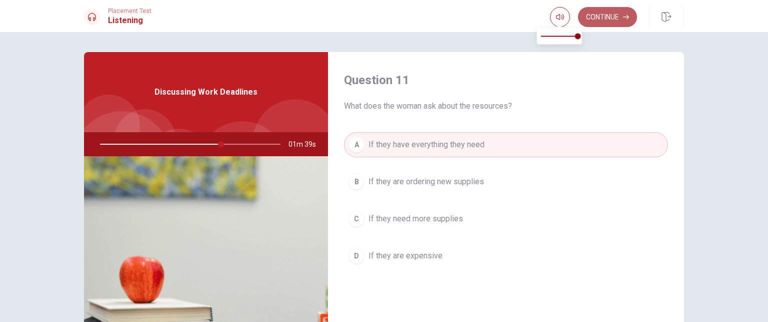
click at [588, 19] on button "Continue" at bounding box center [607, 17] width 59 height 20
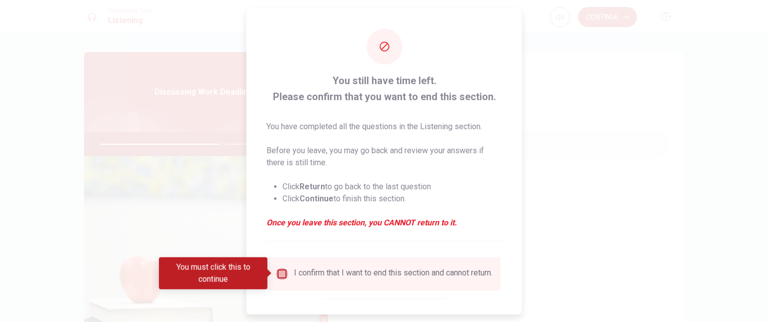
click at [280, 274] on input "You must click this to continue" at bounding box center [282, 273] width 12 height 12
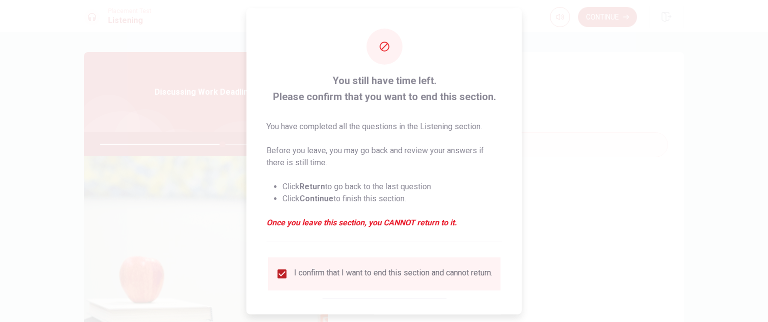
scroll to position [52, 0]
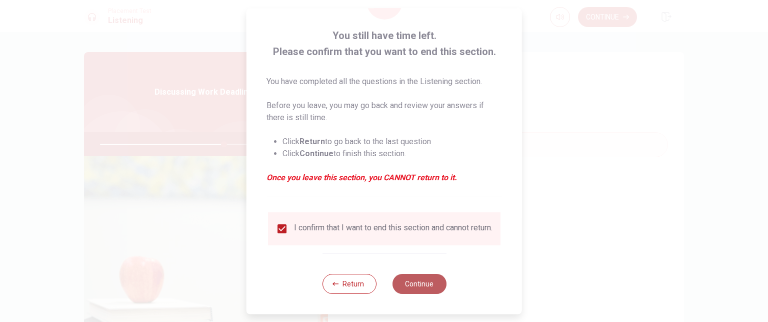
click at [410, 288] on button "Continue" at bounding box center [419, 284] width 54 height 20
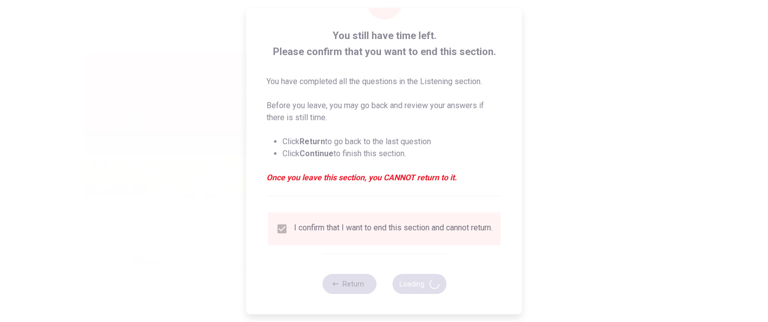
type input "69"
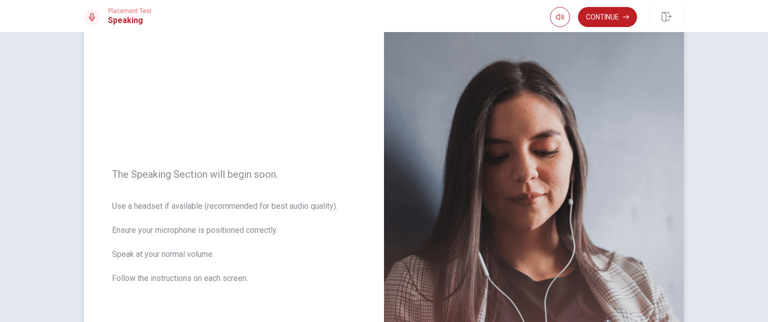
scroll to position [39, 0]
click at [628, 16] on icon "button" at bounding box center [626, 17] width 6 height 5
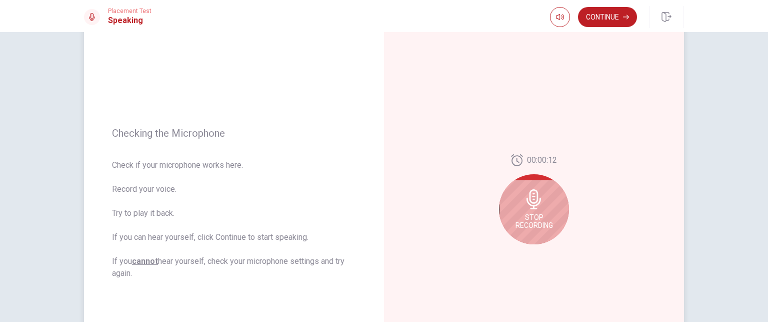
scroll to position [70, 0]
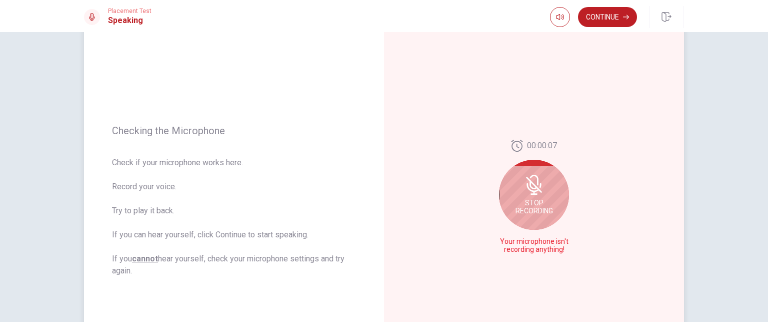
click at [533, 194] on icon at bounding box center [534, 194] width 7 height 2
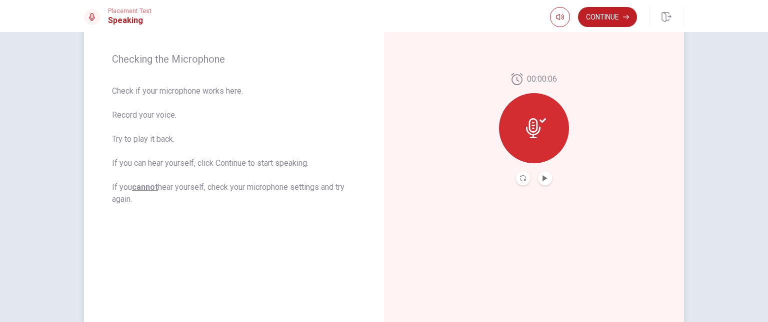
scroll to position [156, 0]
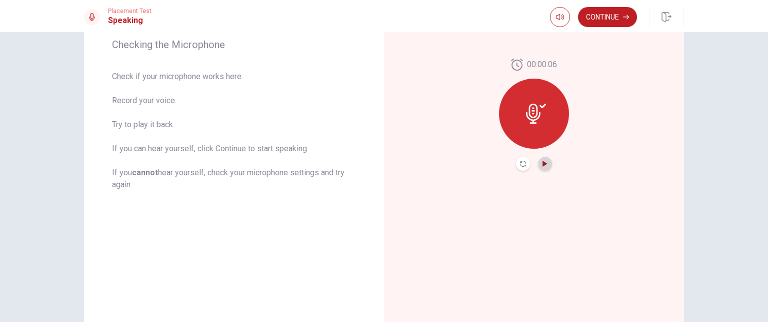
click at [543, 166] on icon "Play Audio" at bounding box center [545, 164] width 5 height 6
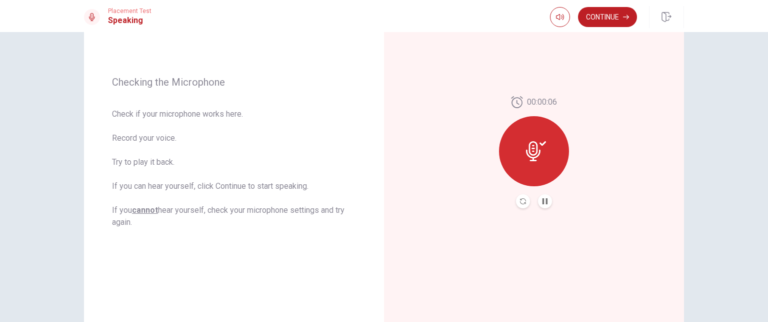
scroll to position [118, 0]
click at [524, 203] on button "Record Again" at bounding box center [523, 202] width 14 height 14
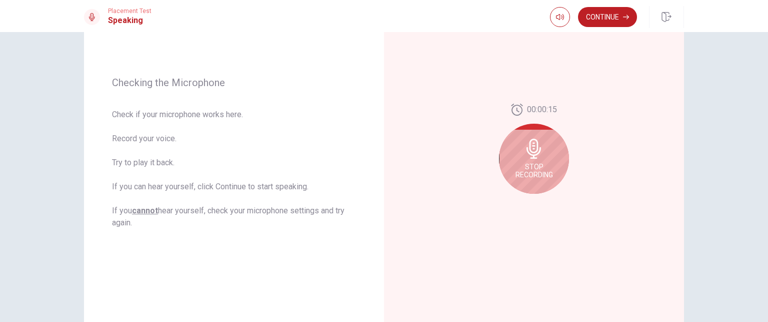
click at [545, 158] on div "Stop Recording" at bounding box center [534, 159] width 70 height 70
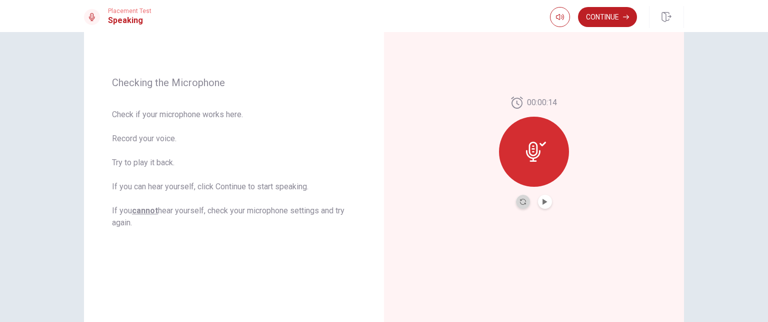
click at [517, 207] on button "Record Again" at bounding box center [523, 202] width 14 height 14
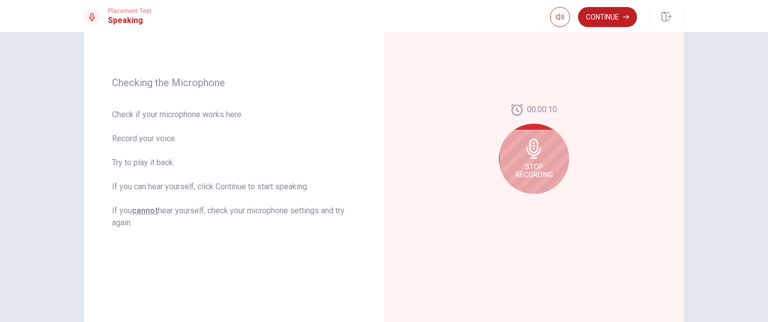
click at [535, 156] on icon at bounding box center [534, 149] width 20 height 20
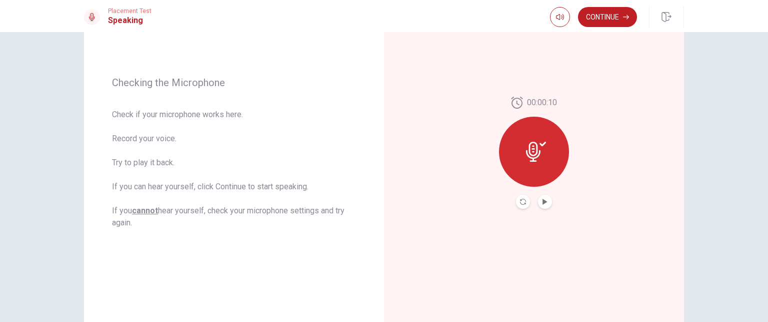
click at [539, 208] on div at bounding box center [534, 202] width 36 height 14
click at [543, 203] on icon "Play Audio" at bounding box center [545, 202] width 5 height 6
click at [542, 203] on icon "Pause Audio" at bounding box center [545, 202] width 6 height 6
click at [609, 13] on button "Continue" at bounding box center [607, 17] width 59 height 20
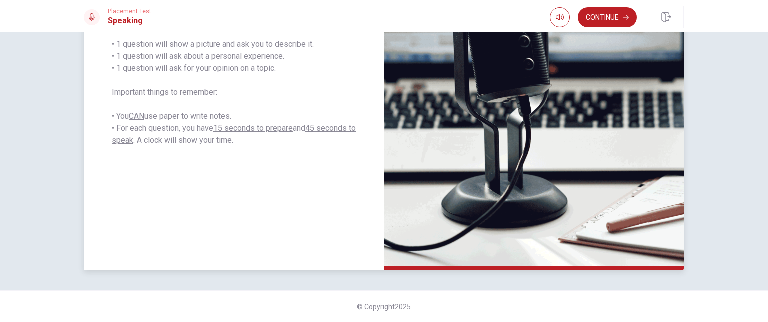
scroll to position [134, 0]
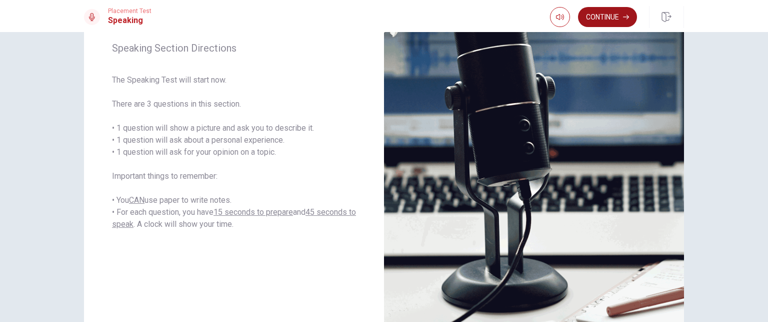
click at [597, 24] on button "Continue" at bounding box center [607, 17] width 59 height 20
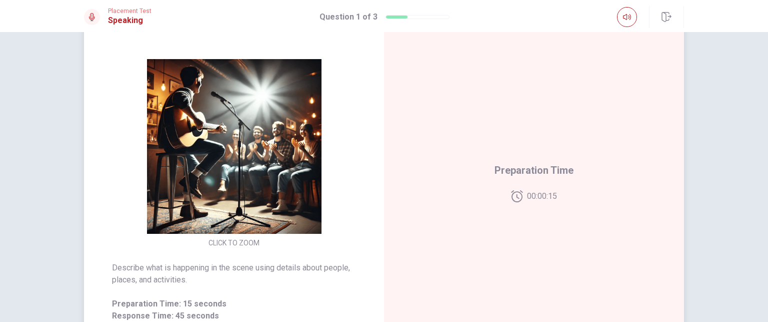
scroll to position [88, 0]
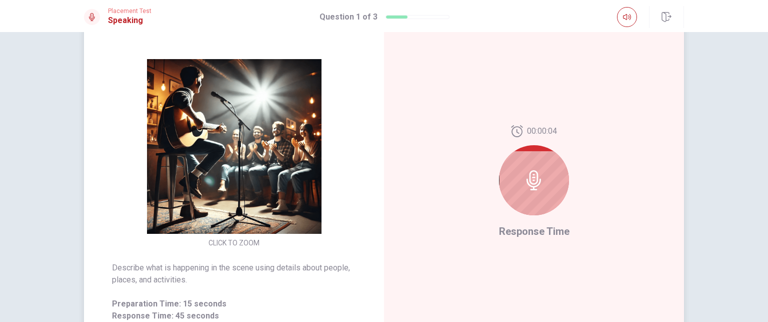
click at [524, 178] on icon at bounding box center [534, 180] width 20 height 20
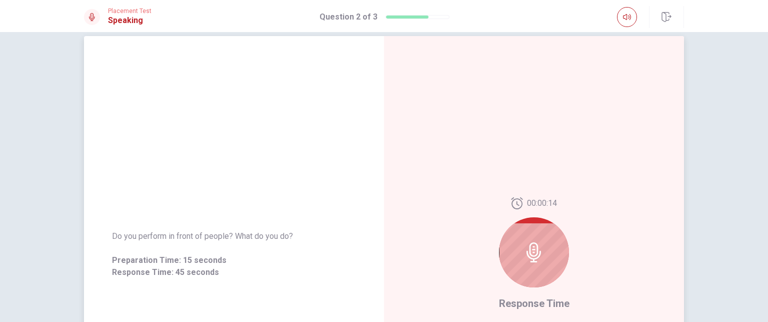
scroll to position [22, 0]
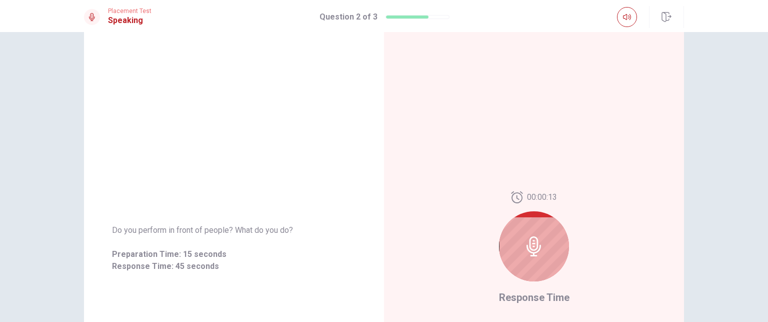
click at [542, 239] on div at bounding box center [534, 246] width 70 height 70
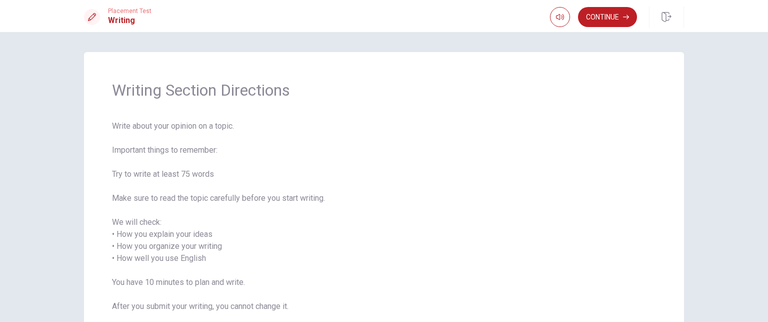
scroll to position [82, 0]
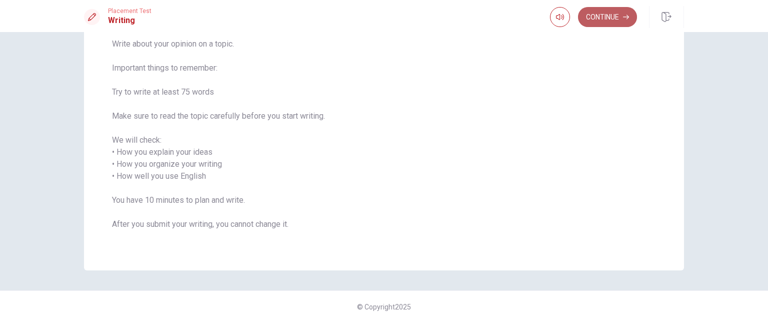
click at [614, 24] on button "Continue" at bounding box center [607, 17] width 59 height 20
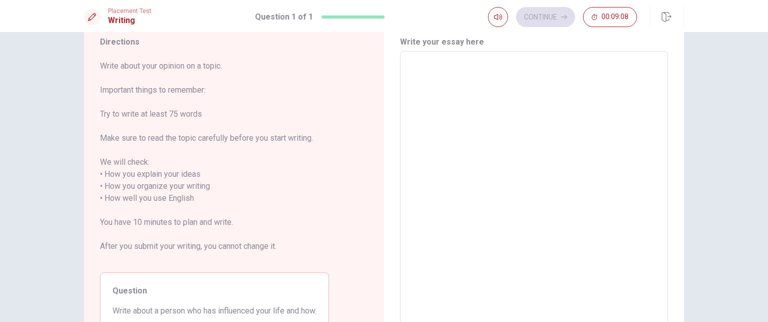
scroll to position [0, 0]
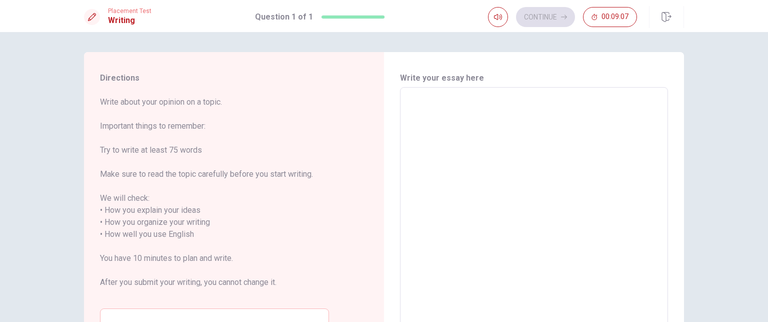
click at [431, 100] on textarea at bounding box center [534, 229] width 254 height 266
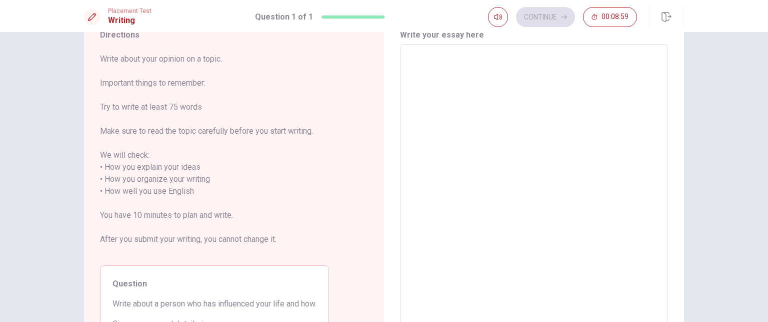
scroll to position [38, 0]
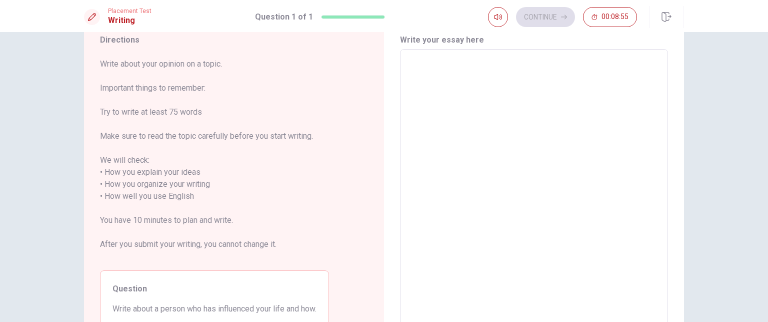
type textarea "T"
type textarea "x"
type textarea "Th"
type textarea "x"
type textarea "The"
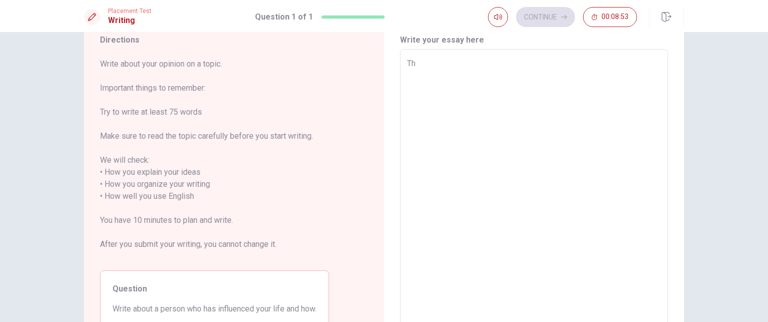
type textarea "x"
type textarea "Ther"
type textarea "x"
type textarea "There"
type textarea "x"
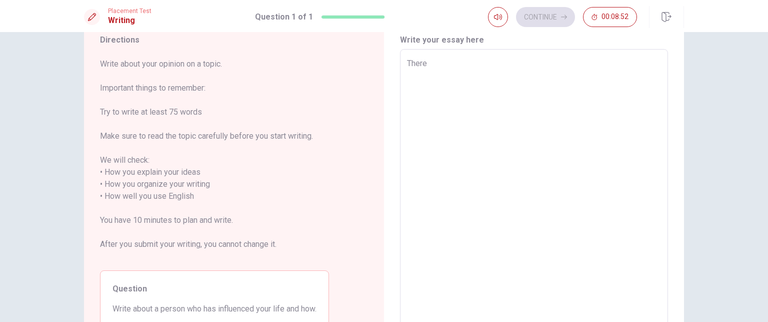
type textarea "There"
type textarea "x"
type textarea "There i"
type textarea "x"
type textarea "There is"
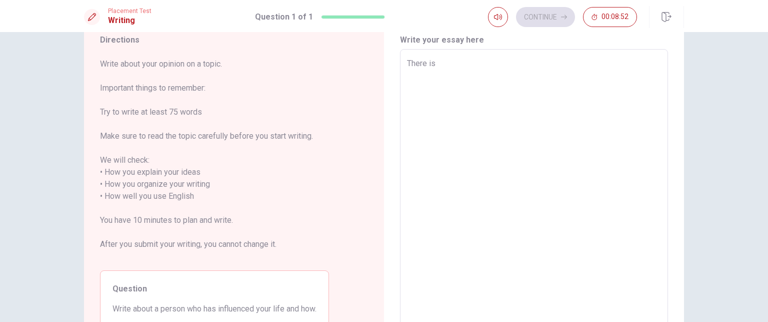
type textarea "x"
type textarea "There is"
type textarea "x"
type textarea "There is a"
type textarea "x"
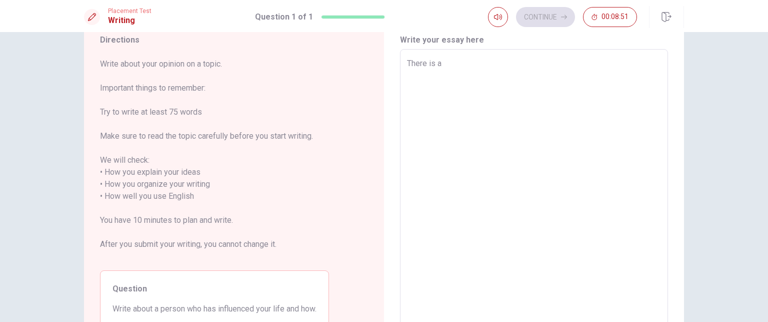
type textarea "There is a"
type textarea "x"
type textarea "There is a i"
type textarea "x"
type textarea "There is a im"
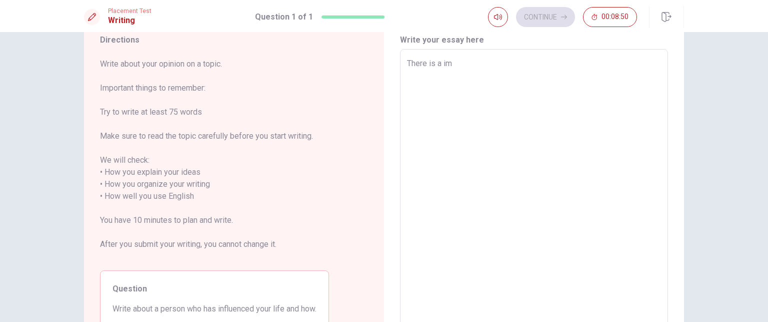
type textarea "x"
type textarea "There is a impo"
type textarea "x"
type textarea "There is a impor"
type textarea "x"
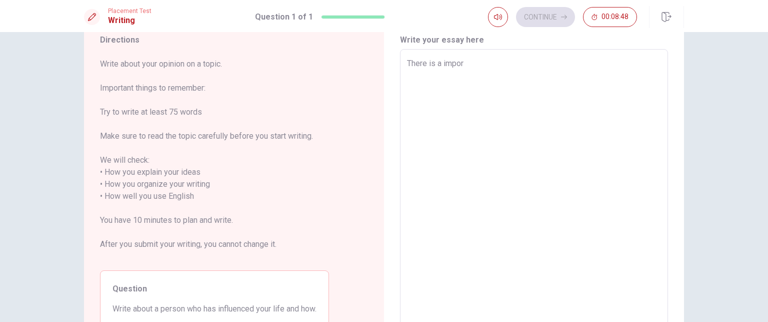
type textarea "There is a import"
type textarea "x"
type textarea "There is a importa"
type textarea "x"
type textarea "There is a importan"
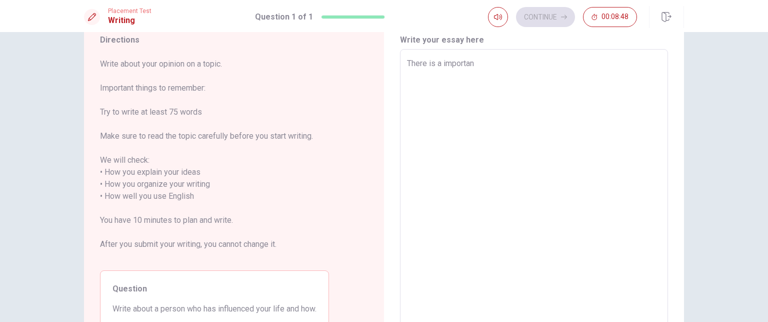
type textarea "x"
type textarea "There is a important"
type textarea "x"
type textarea "There is a important"
type textarea "x"
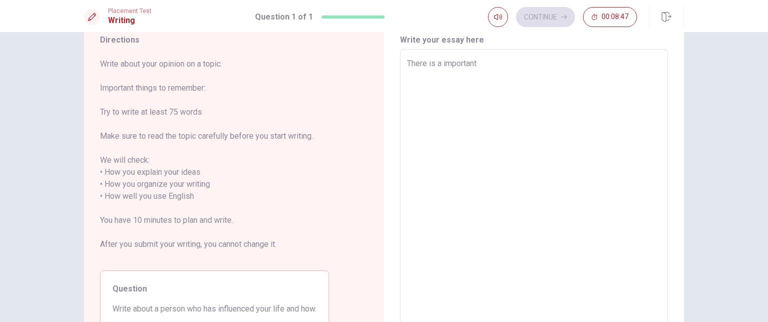
type textarea "There is a important p"
type textarea "x"
type textarea "There is a important pe"
type textarea "x"
type textarea "There is a important per"
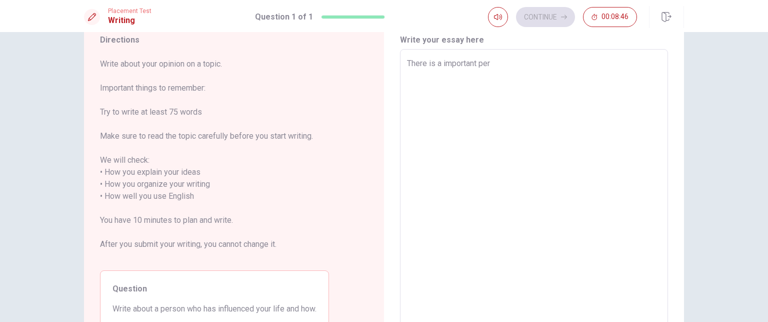
type textarea "x"
type textarea "There is a important pers"
type textarea "x"
type textarea "There is a important perso"
type textarea "x"
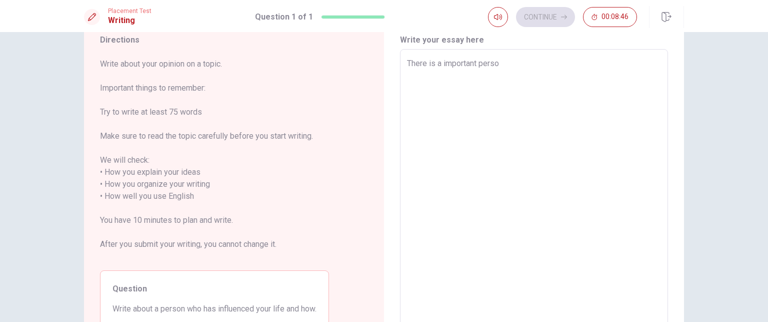
type textarea "There is a important person"
type textarea "x"
type textarea "There is a important person"
type textarea "x"
type textarea "There is a important person i"
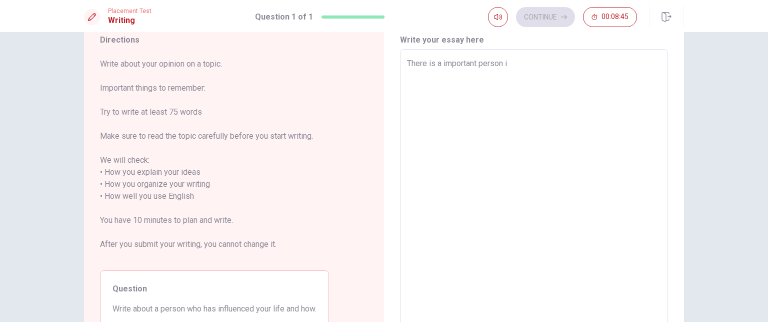
type textarea "x"
type textarea "There is a important person in"
type textarea "x"
type textarea "There is a important person in"
type textarea "x"
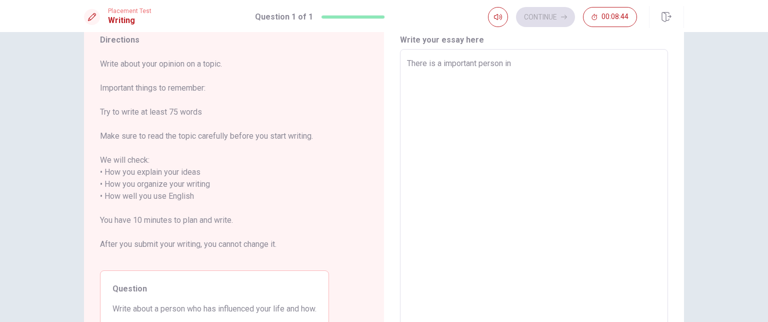
type textarea "There is a important person in m"
type textarea "x"
type textarea "There is a important person in m"
type textarea "x"
type textarea "There is a important person in m l"
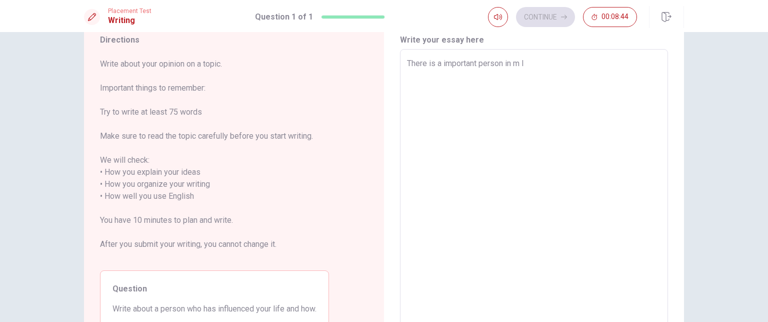
type textarea "x"
type textarea "There is a important person in m li"
type textarea "x"
type textarea "There is a important person in m lif"
type textarea "x"
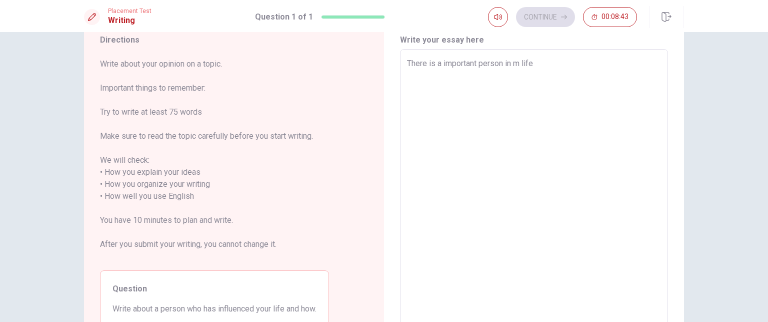
type textarea "There is a important person in m life"
type textarea "x"
type textarea "There is a important person in m life h"
type textarea "x"
type textarea "There is a important person in m life ho"
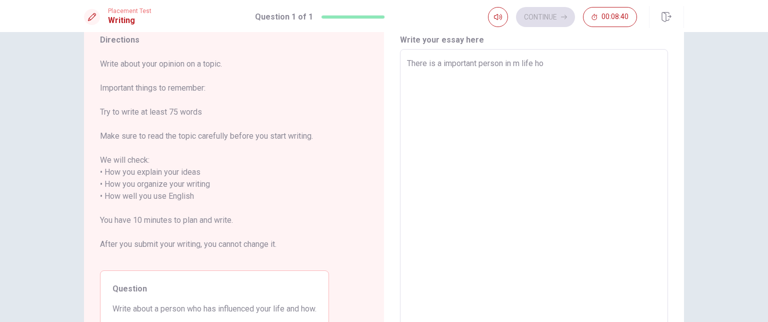
type textarea "x"
type textarea "There is a important person in m life how"
type textarea "x"
type textarea "There is a important person in m life how"
type textarea "x"
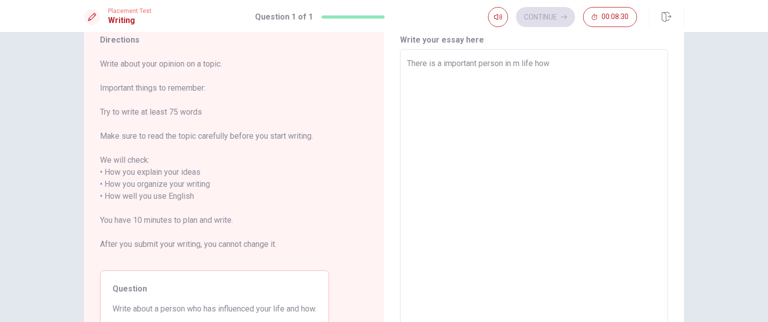
type textarea "There is a important person in m life how i"
type textarea "x"
type textarea "There is a important person in m life how is"
type textarea "x"
type textarea "There is a important person in m life how i"
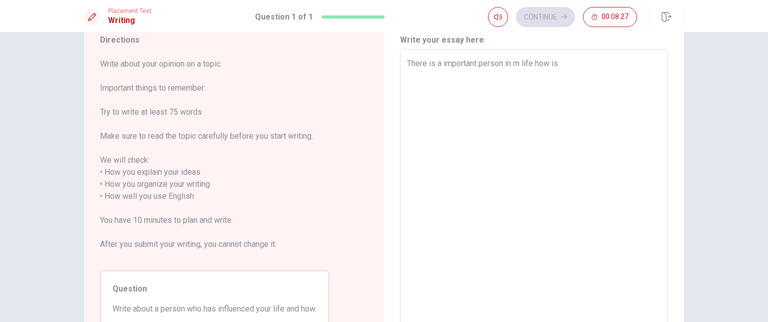
type textarea "x"
type textarea "There is a important person in m life how"
type textarea "x"
type textarea "There is a important person in m life how h"
type textarea "x"
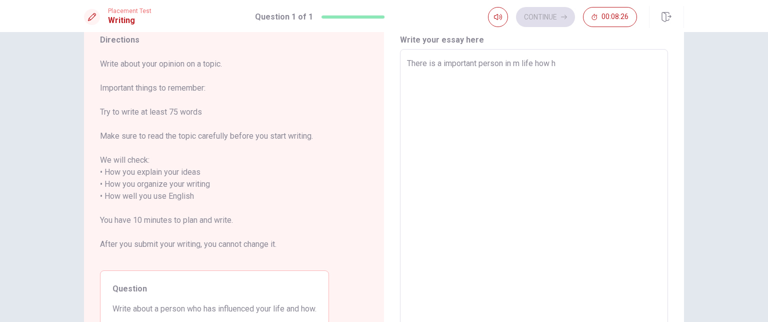
type textarea "There is a important person in m life how ha"
type textarea "x"
type textarea "There is a important person in m life how has"
type textarea "x"
type textarea "There is a important person in m life how has"
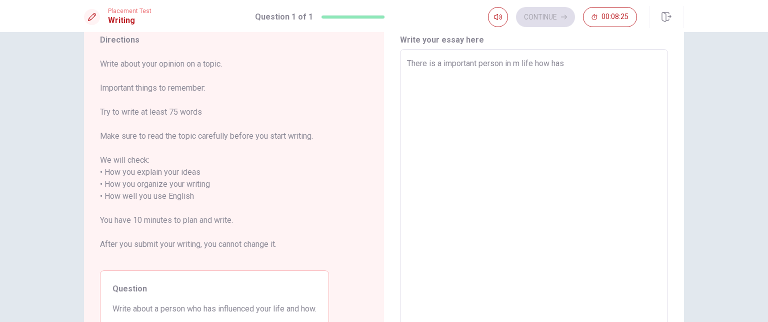
type textarea "x"
type textarea "There is a important person in m life how has i"
type textarea "x"
type textarea "There is a important person in m life how has in"
type textarea "x"
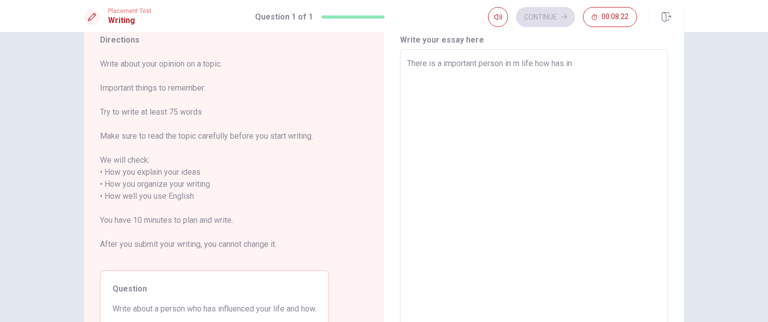
type textarea "There is a important person in m life how has inf"
type textarea "x"
type textarea "There is a important person in m life how has infl"
type textarea "x"
type textarea "There is a important person in m life how has influ"
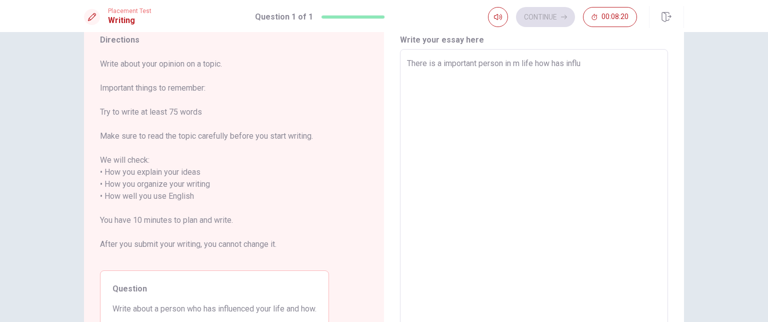
type textarea "x"
type textarea "There is a important person in m life how has influen"
type textarea "x"
type textarea "There is a important person in m life how has influenc"
type textarea "x"
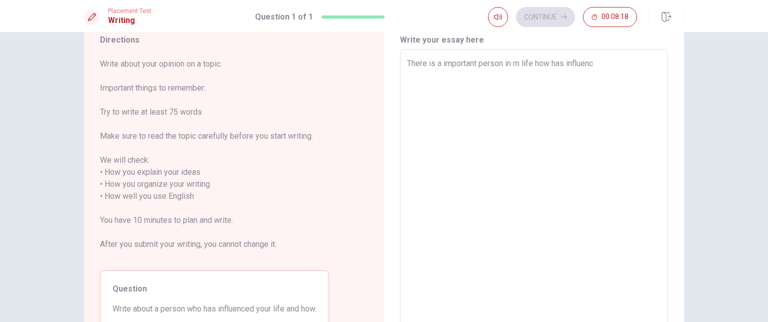
type textarea "There is a important person in m life how has influence"
type textarea "x"
type textarea "There is a important person in m life how has influenced"
type textarea "x"
type textarea "There is a important person in m life how has influenced"
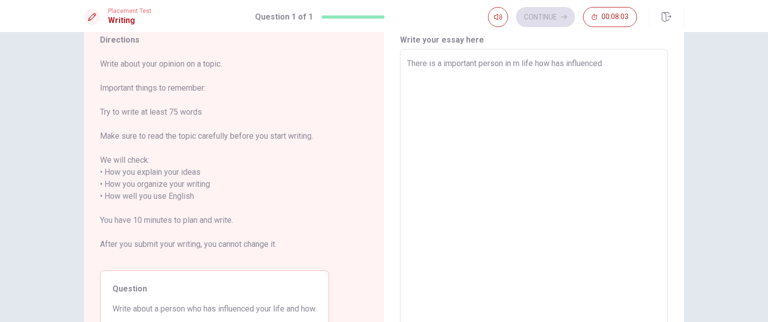
type textarea "x"
type textarea "There is a important person in m life how has influenced"
type textarea "x"
type textarea "There is a important person in m life how has influence"
type textarea "x"
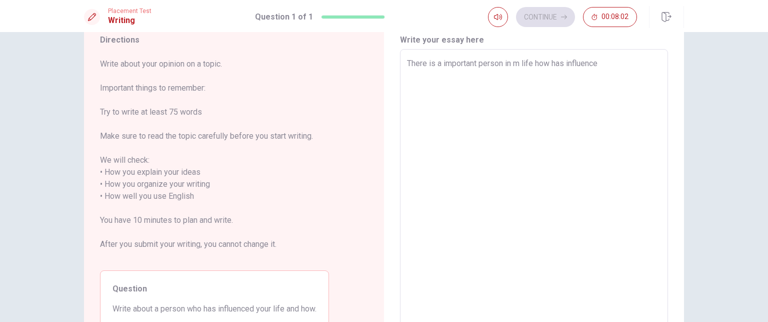
type textarea "There is a important person in m life how has influenc"
type textarea "x"
type textarea "There is a important person in m life how has influenci"
type textarea "x"
type textarea "There is a important person in m life how has influencin"
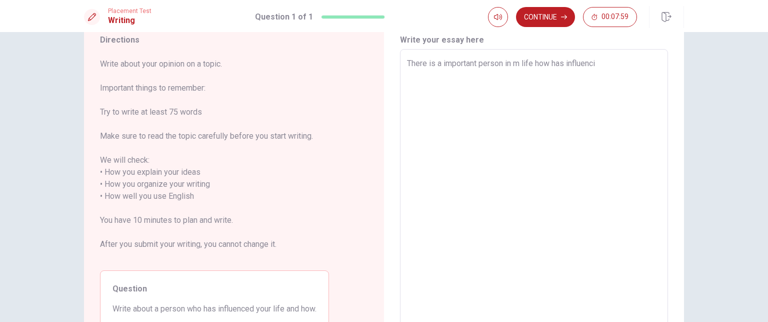
type textarea "x"
type textarea "There is a important person in m life how has influencing"
type textarea "x"
type textarea "There is a important person in m life how has influencing"
type textarea "x"
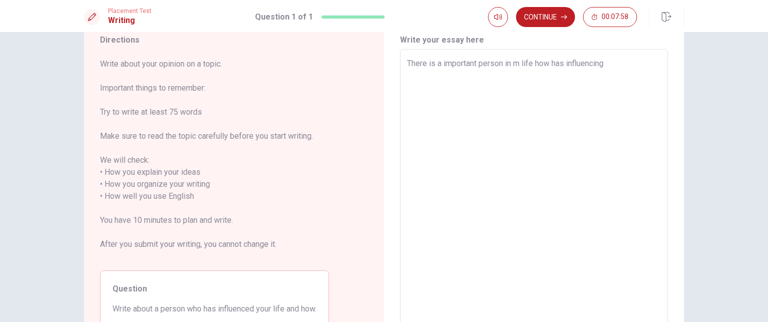
type textarea "There is a important person in m life how has influencing m"
type textarea "x"
type textarea "There is a important person in m life how has influencing my"
type textarea "x"
type textarea "There is a important person in m life how has influencing my"
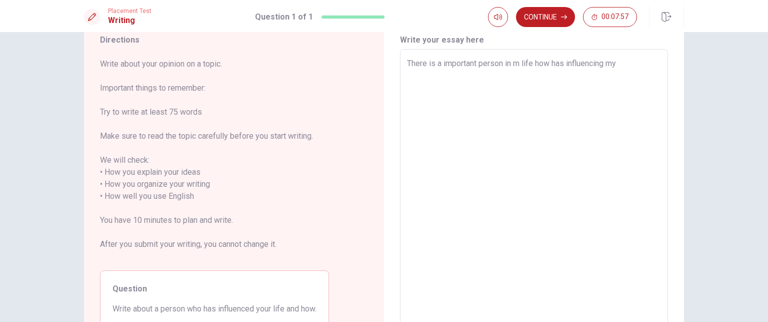
type textarea "x"
type textarea "There is a important person in m life how has influencing my l"
type textarea "x"
type textarea "There is a important person in m life how has influencing my li"
type textarea "x"
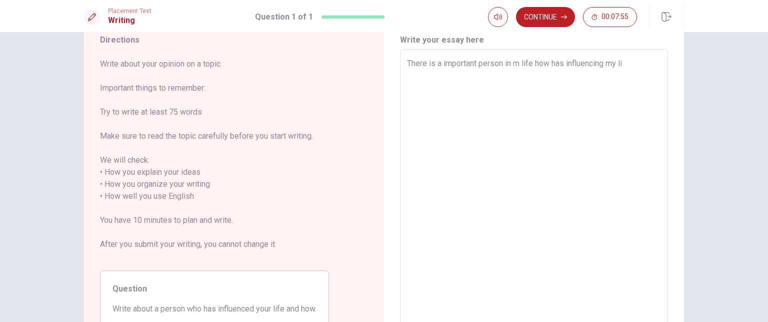
type textarea "There is a important person in m life how has influencing my lif"
type textarea "x"
type textarea "There is a important person in m life how has influencing my life"
type textarea "x"
type textarea "There is a important person in m life how has influencing my lif"
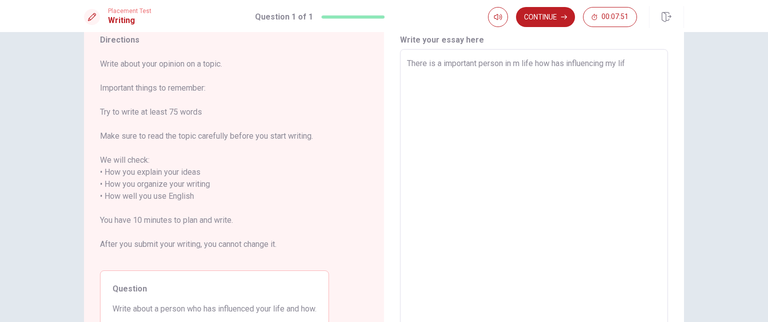
type textarea "x"
type textarea "There is a important person in m life how has influencing"
type textarea "x"
type textarea "There is a important person in m life how has influencin"
type textarea "x"
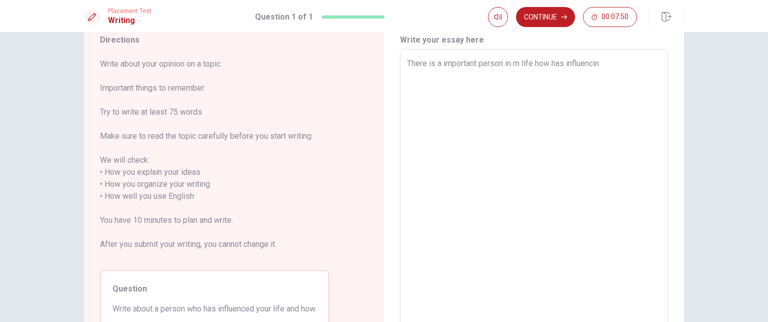
type textarea "There is a important person in m life how has influenci"
type textarea "x"
type textarea "There is a important person in m life how has influencin"
type textarea "x"
type textarea "There is a important person in m life how has influencing"
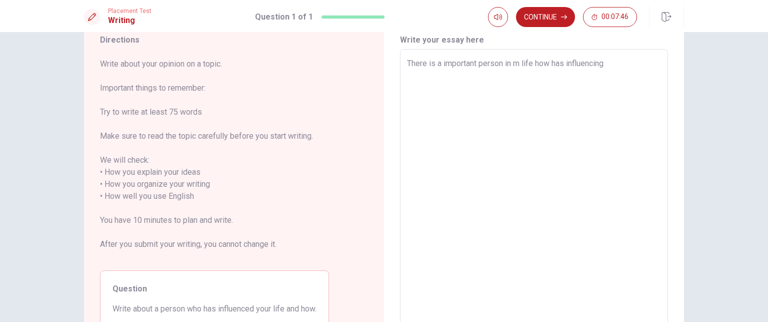
type textarea "x"
type textarea "There is a important person in m life how has influencing"
type textarea "x"
type textarea "There is a important person in m life how has influencing o"
type textarea "x"
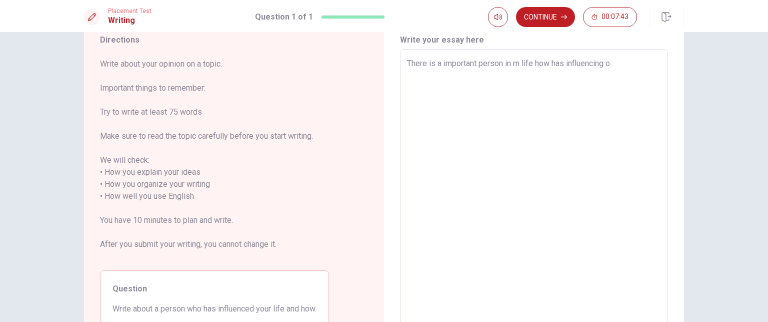
type textarea "There is a important person in m life how has influencing on"
type textarea "x"
type textarea "There is a important person in m life how has influencing one"
type textarea "x"
type textarea "There is a important person in m life how has influencing one."
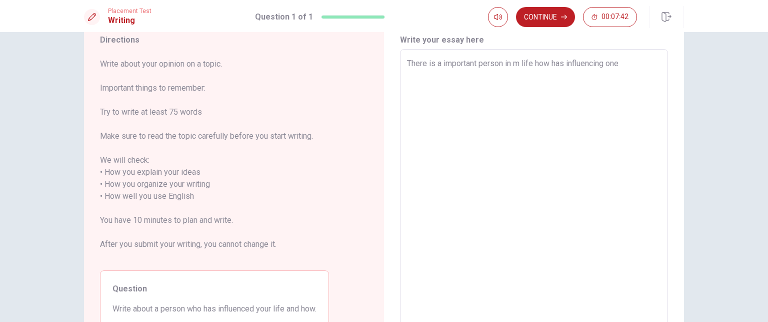
type textarea "x"
type textarea "There is a important person in m life how has influencing one."
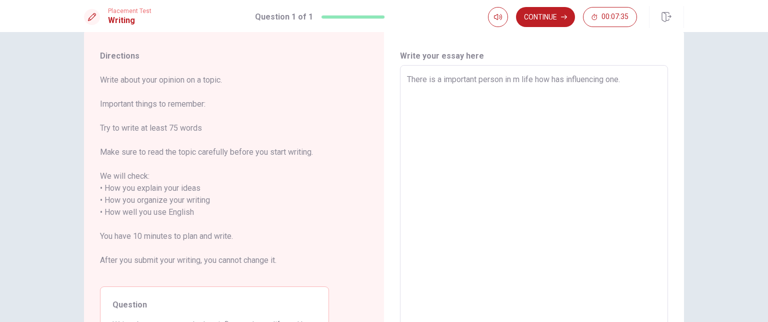
scroll to position [17, 0]
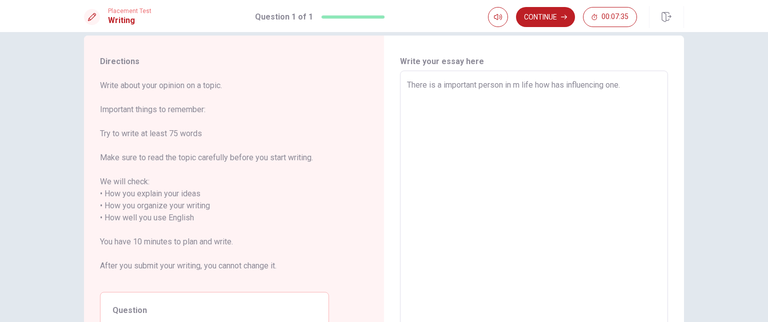
type textarea "x"
type textarea "There is a important person in m life how has influencing one."
type textarea "x"
type textarea "There is a important person in m life how has influencing one. W"
type textarea "x"
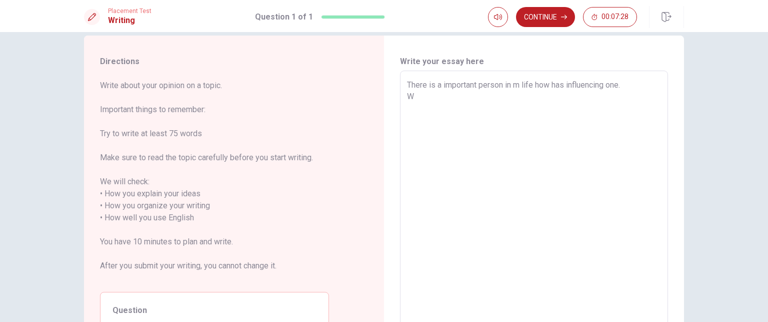
type textarea "There is a important person in m life how has influencing one. Wh"
type textarea "x"
type textarea "There is a important person in m life how has influencing one. Whe"
type textarea "x"
type textarea "There is a important person in m life how has influencing one. When"
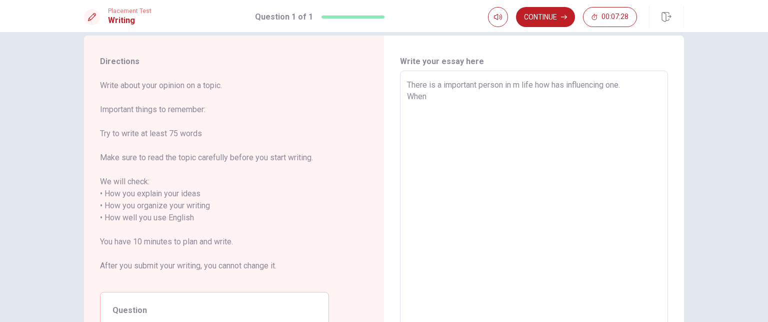
type textarea "x"
type textarea "There is a important person in m life how has influencing one. When"
type textarea "x"
type textarea "There is a important person in m life how has influencing one. When I"
type textarea "x"
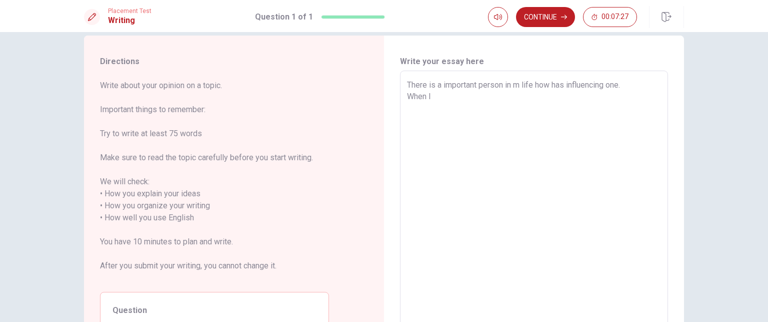
type textarea "There is a important person in m life how has influencing one. When I"
type textarea "x"
type textarea "There is a important person in m life how has influencing one. When I m"
type textarea "x"
type textarea "There is a important person in m life how has influencing one. When I me"
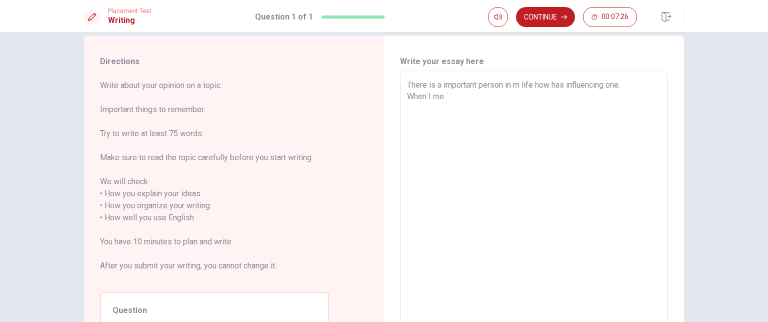
type textarea "x"
type textarea "There is a important person in m life how has influencing one. When I mee"
type textarea "x"
type textarea "There is a important person in m life how has influencing one. When I meet"
type textarea "x"
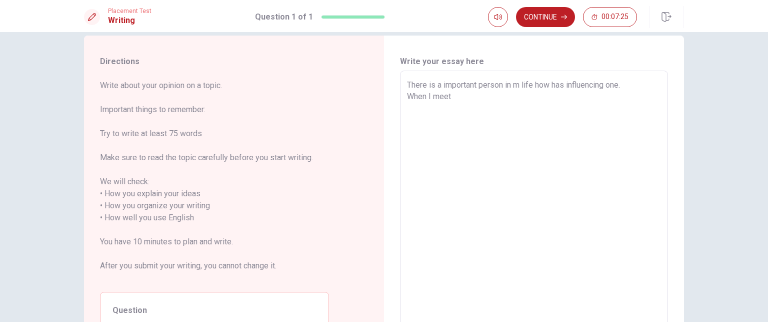
type textarea "There is a important person in m life how has influencing one. When I meet"
type textarea "x"
type textarea "There is a important person in m life how has influencing one. When I meet t"
type textarea "x"
type textarea "There is a important person in m life how has influencing one. When I meet th"
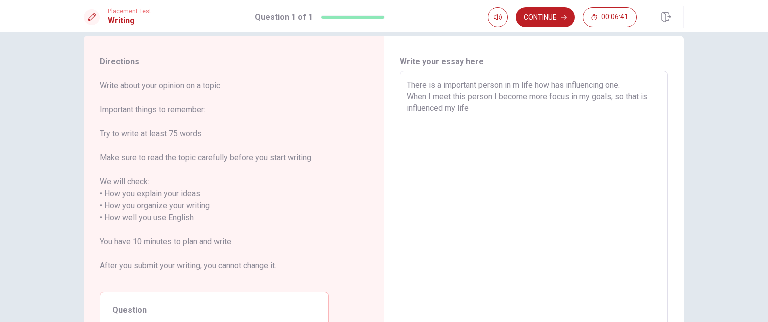
drag, startPoint x: 617, startPoint y: 101, endPoint x: 621, endPoint y: 110, distance: 10.1
click at [621, 110] on textarea "There is a important person in m life how has influencing one. When I meet this…" at bounding box center [534, 212] width 254 height 266
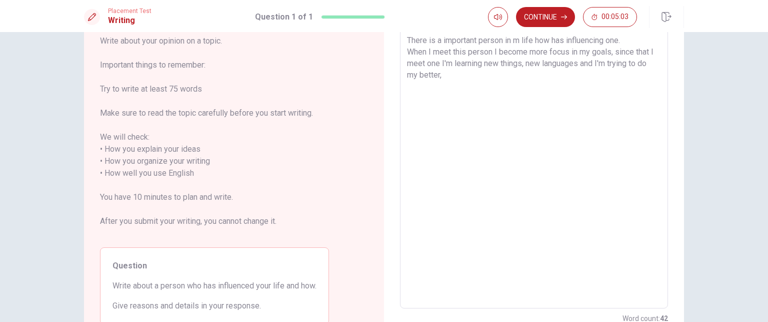
scroll to position [53, 0]
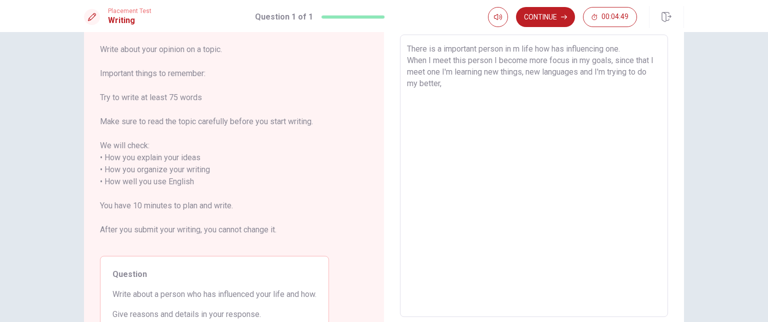
click at [440, 71] on textarea "There is a important person in m life how has influencing one. When I meet this…" at bounding box center [534, 176] width 254 height 266
click at [471, 88] on textarea "There is a important person in m life how has influencing one. When I meet this…" at bounding box center [534, 176] width 254 height 266
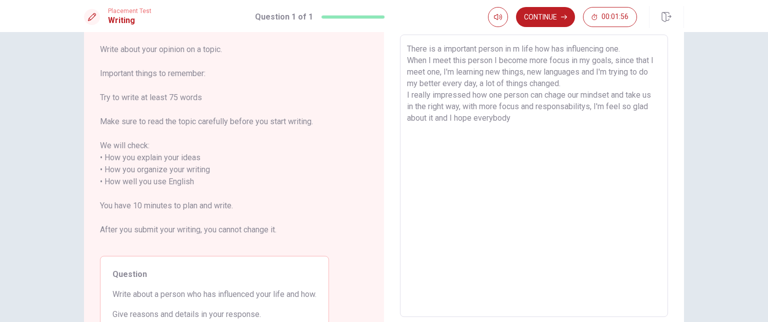
click at [472, 118] on textarea "There is a important person in m life how has influencing one. When I meet this…" at bounding box center [534, 176] width 254 height 266
click at [525, 119] on textarea "There is a important person in m life how has influencing one. When I meet this…" at bounding box center [534, 176] width 254 height 266
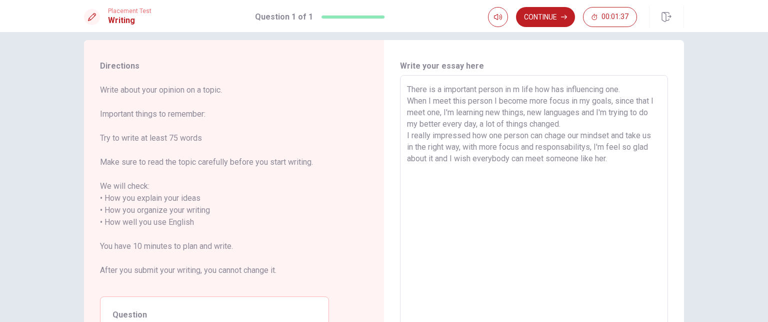
scroll to position [12, 0]
click at [615, 105] on textarea "There is a important person in m life how has influencing one. When I meet this…" at bounding box center [534, 217] width 254 height 266
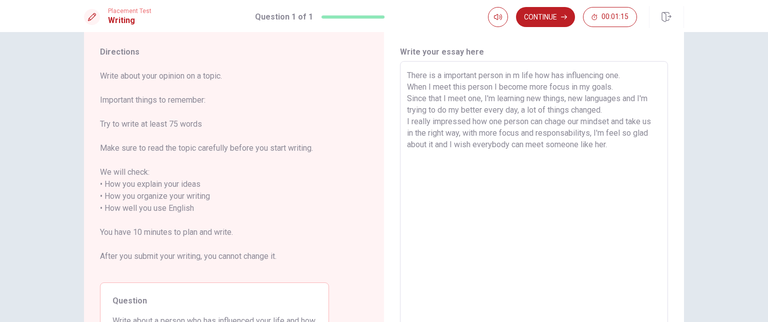
scroll to position [27, 0]
click at [619, 135] on textarea "There is a important person in m life how has influencing one. When I meet this…" at bounding box center [534, 202] width 254 height 266
click at [632, 146] on textarea "There is a important person in m life how has influencing one. When I meet this…" at bounding box center [534, 202] width 254 height 266
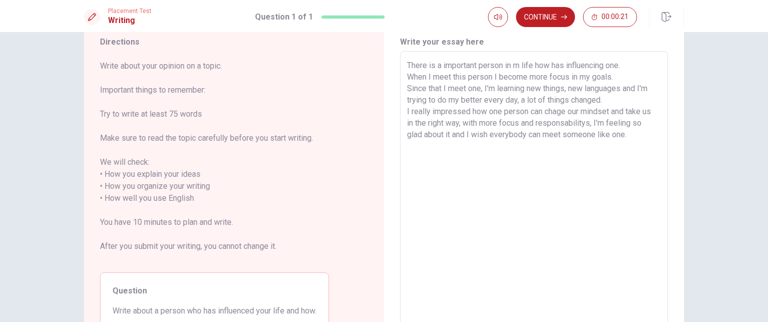
scroll to position [0, 0]
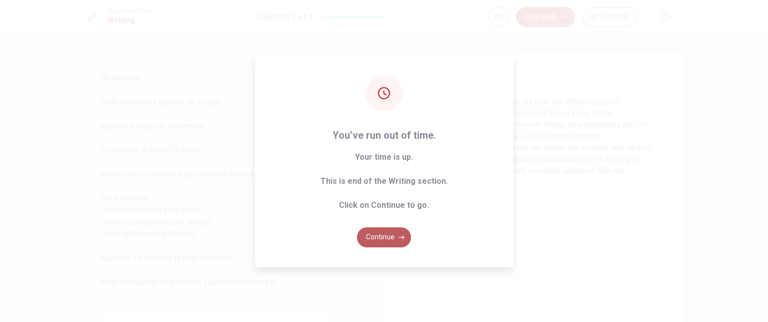
click at [394, 237] on button "Continue" at bounding box center [384, 237] width 54 height 20
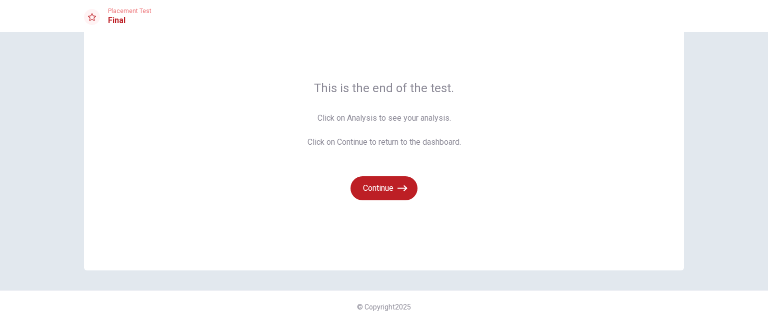
scroll to position [42, 0]
click at [387, 191] on button "Continue" at bounding box center [384, 188] width 67 height 24
